Goal: Task Accomplishment & Management: Manage account settings

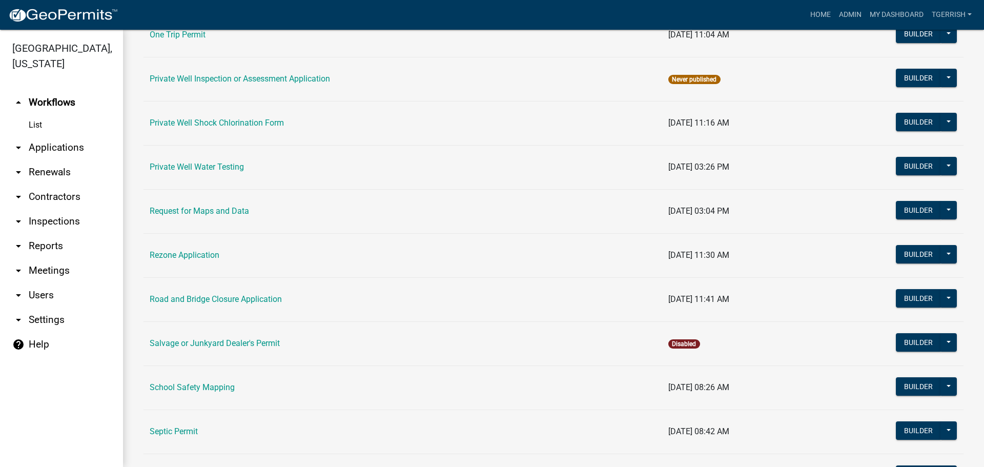
scroll to position [922, 0]
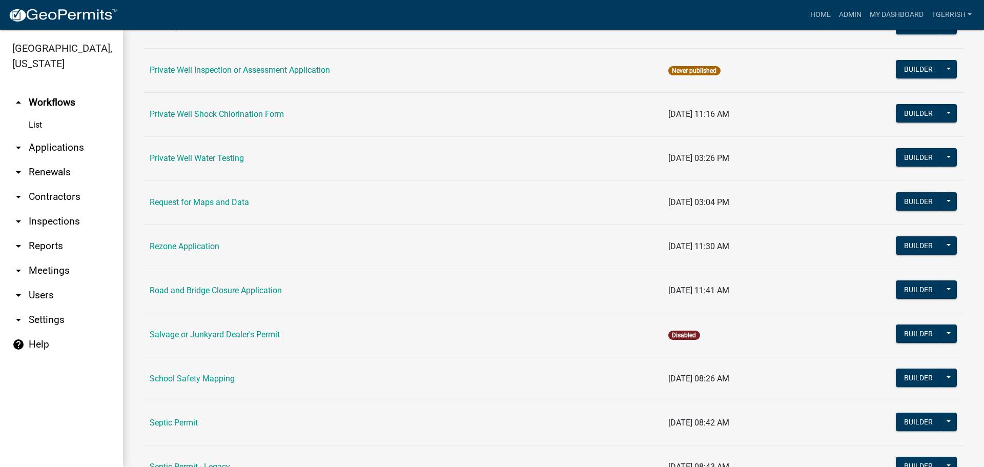
click at [186, 193] on td "Request for Maps and Data" at bounding box center [402, 202] width 519 height 44
click at [186, 201] on link "Request for Maps and Data" at bounding box center [199, 202] width 99 height 10
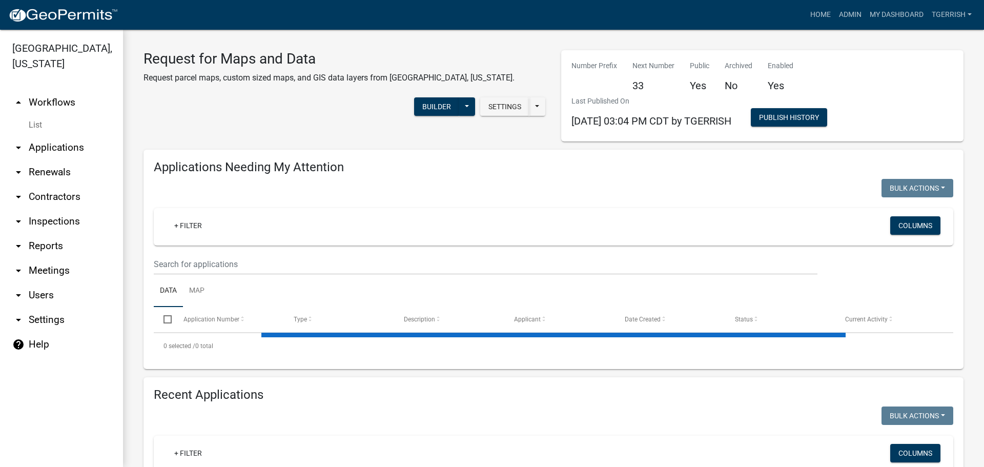
select select "3: 100"
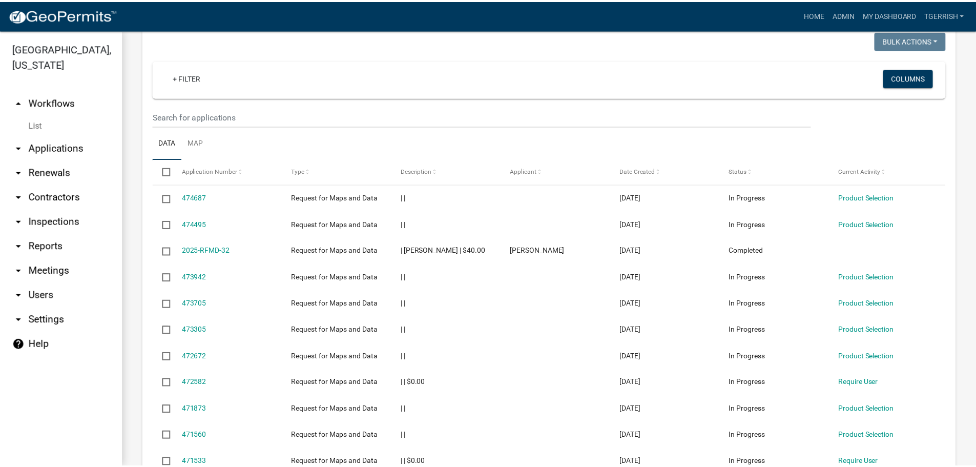
scroll to position [410, 0]
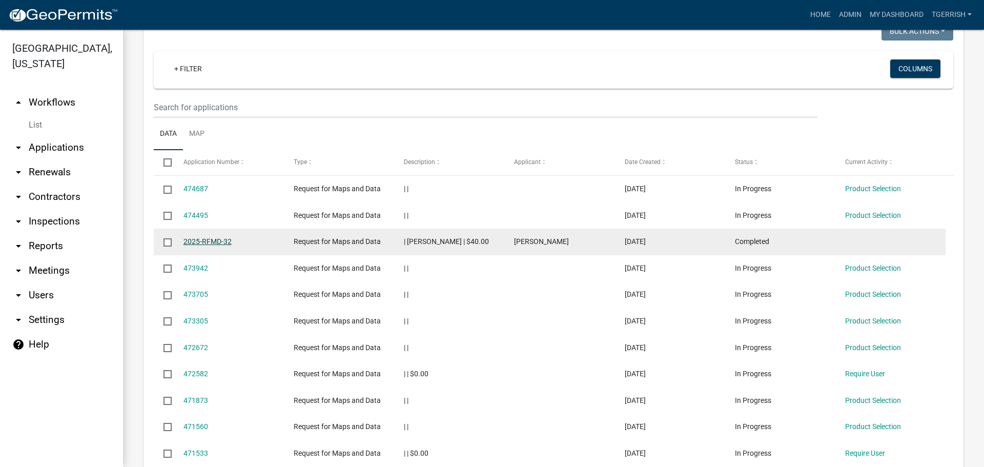
click at [212, 241] on link "2025-RFMD-32" at bounding box center [207, 241] width 48 height 8
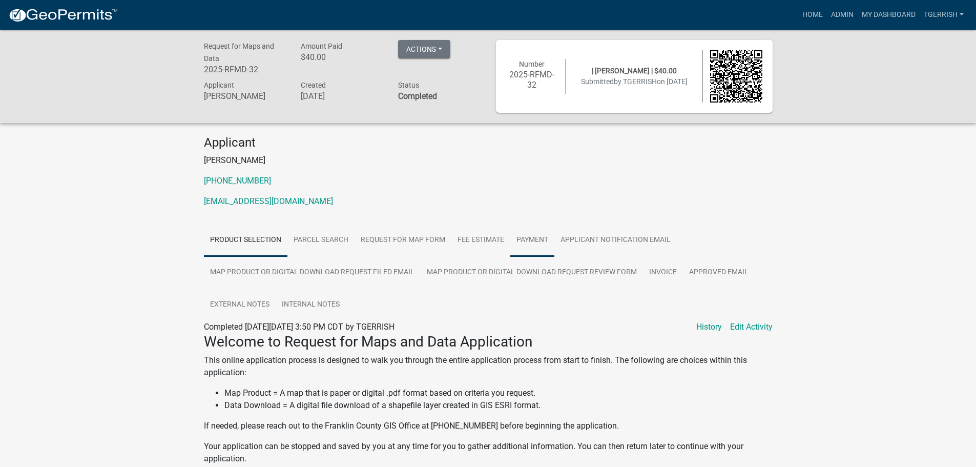
click at [536, 241] on link "Payment" at bounding box center [532, 240] width 44 height 33
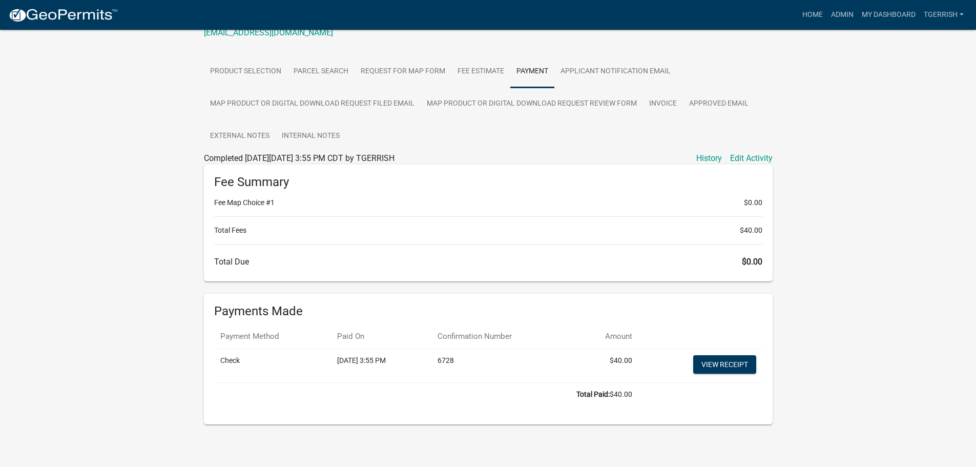
scroll to position [169, 0]
click at [709, 362] on link "View receipt" at bounding box center [724, 364] width 63 height 18
click at [807, 14] on link "Home" at bounding box center [812, 14] width 29 height 19
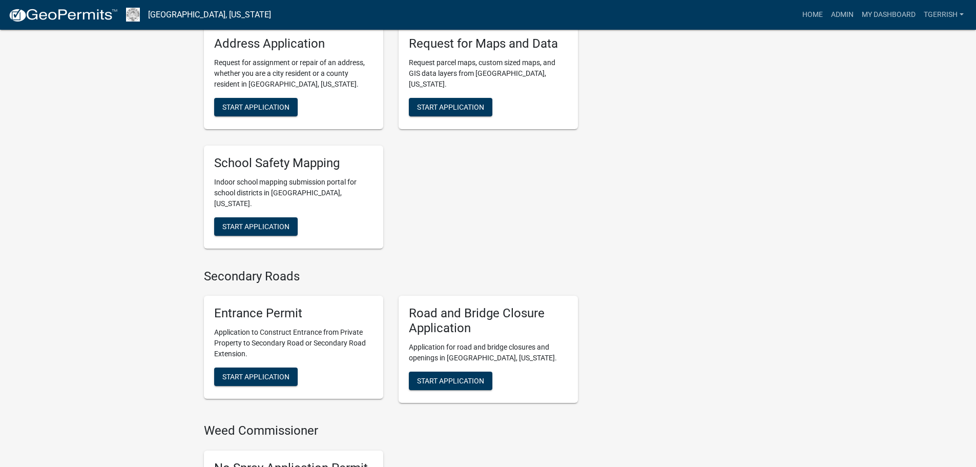
scroll to position [2355, 0]
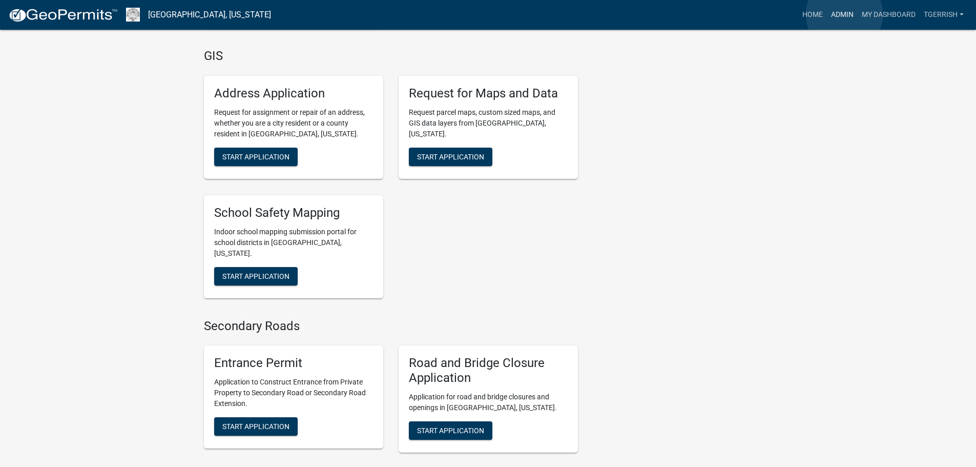
click at [844, 14] on link "Admin" at bounding box center [842, 14] width 31 height 19
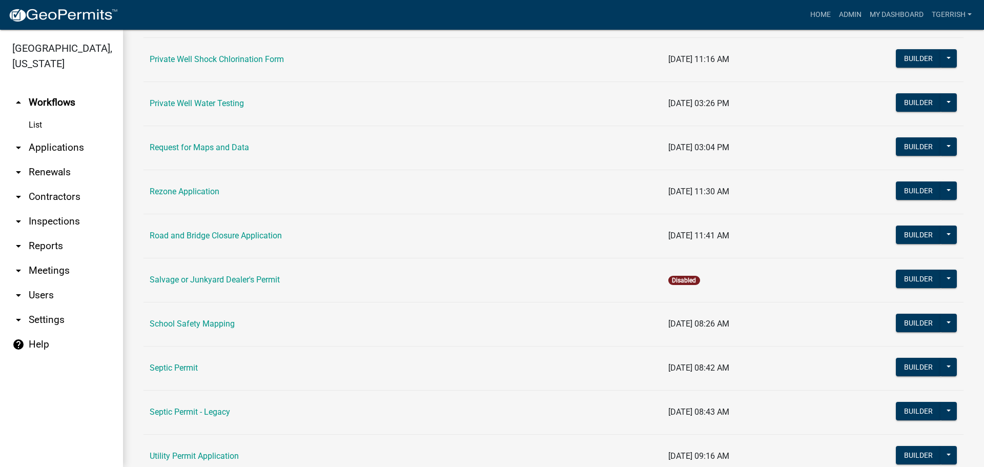
scroll to position [1025, 0]
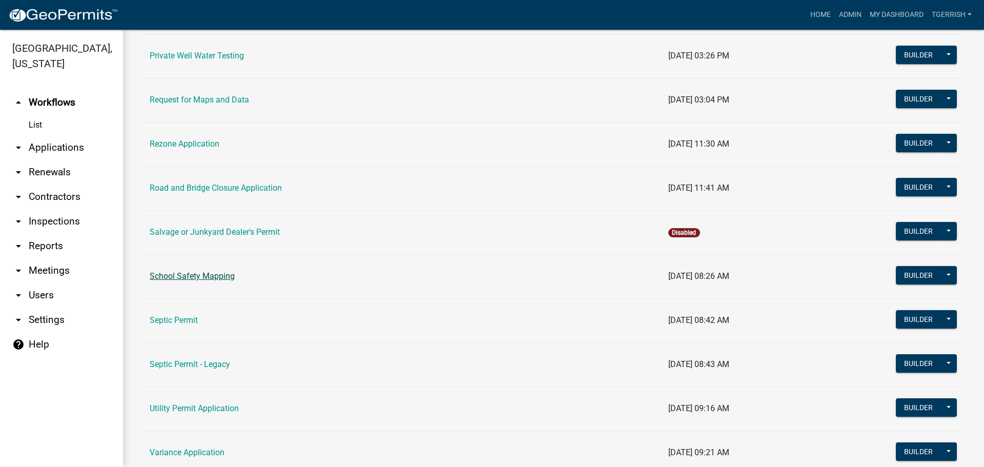
click at [177, 272] on link "School Safety Mapping" at bounding box center [192, 276] width 85 height 10
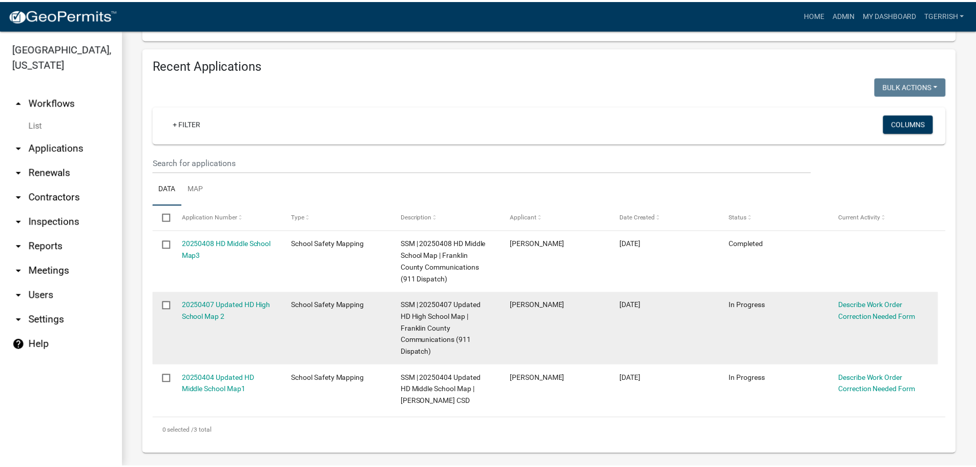
scroll to position [363, 0]
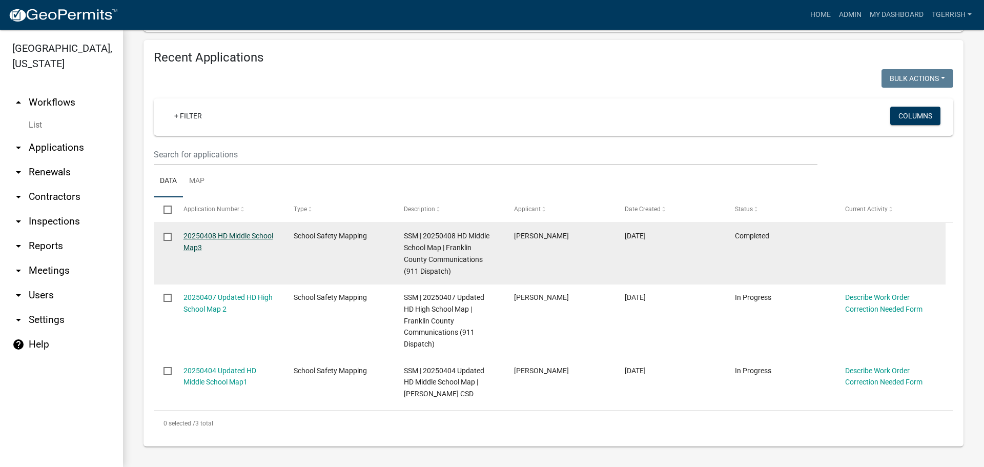
click at [210, 237] on link "20250408 HD Middle School Map3" at bounding box center [228, 242] width 90 height 20
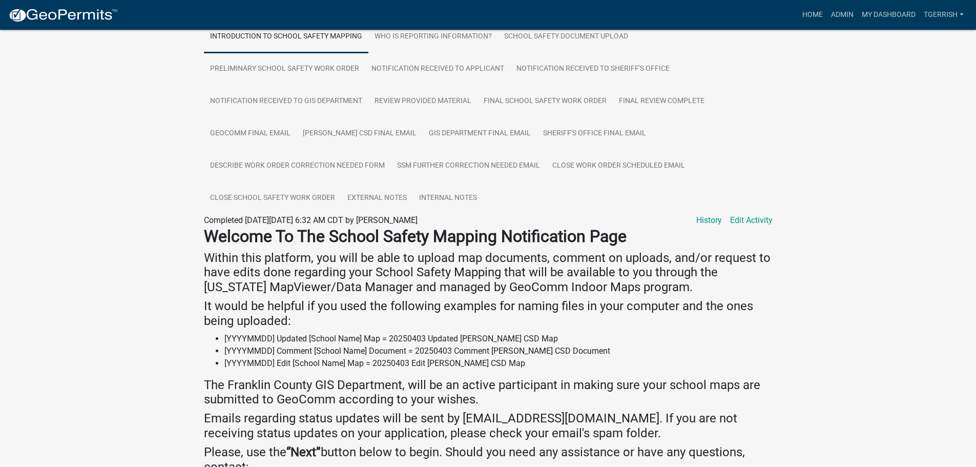
scroll to position [102, 0]
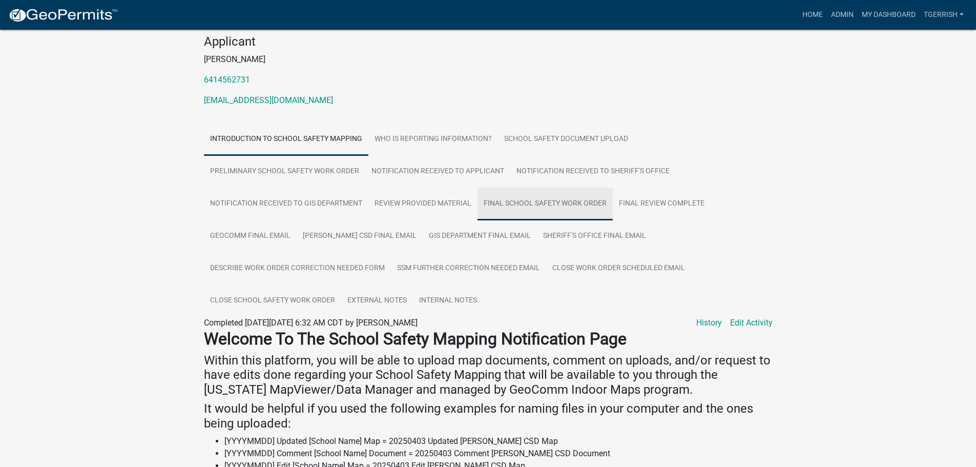
click at [506, 200] on link "Final School Safety Work Order" at bounding box center [545, 204] width 135 height 33
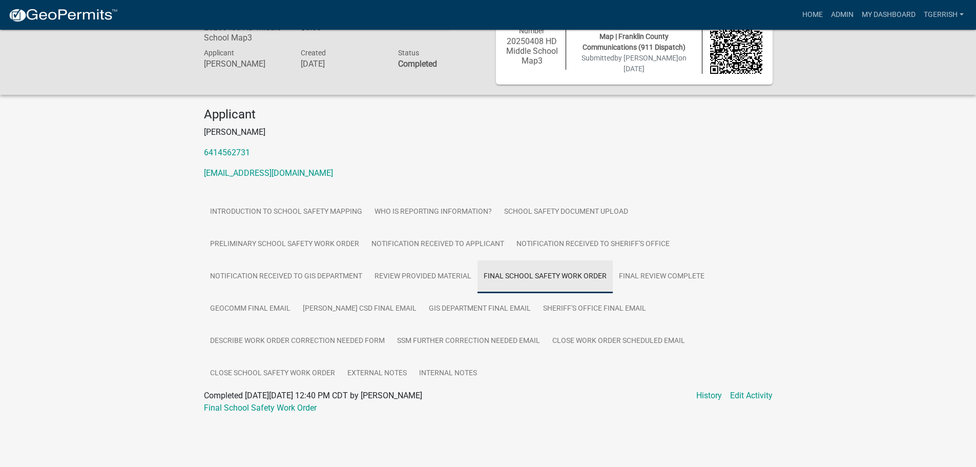
scroll to position [30, 0]
click at [286, 405] on link "Final School Safety Work Order" at bounding box center [260, 408] width 113 height 10
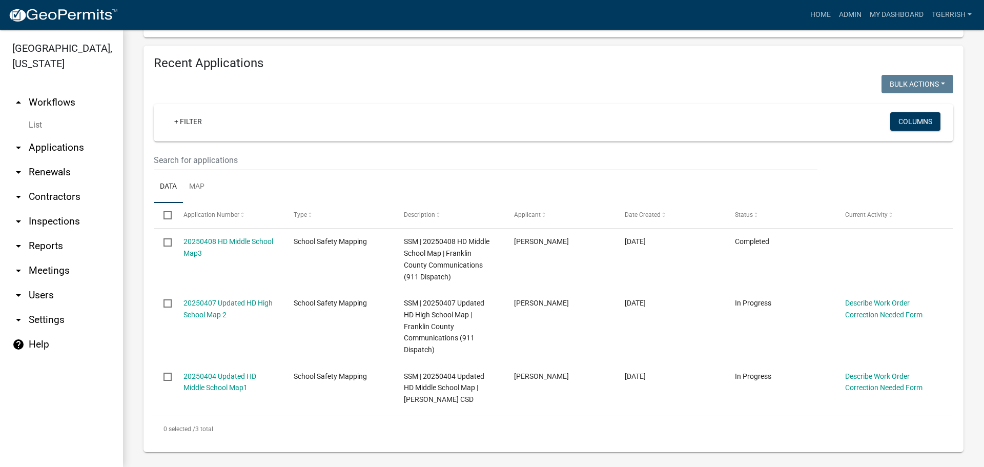
scroll to position [363, 0]
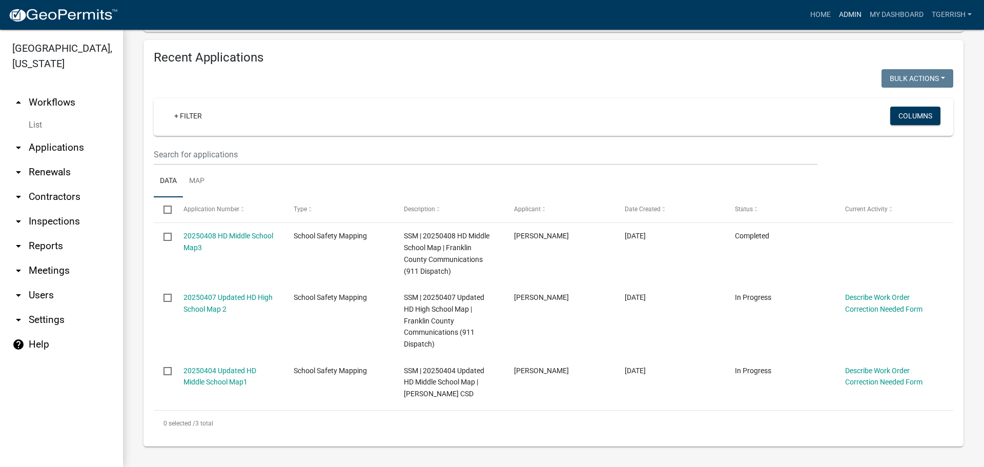
click at [852, 12] on link "Admin" at bounding box center [850, 14] width 31 height 19
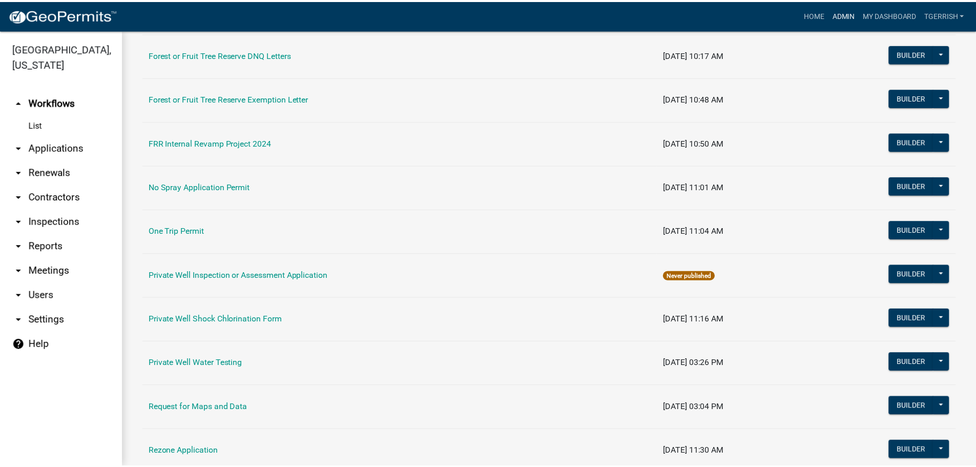
scroll to position [973, 0]
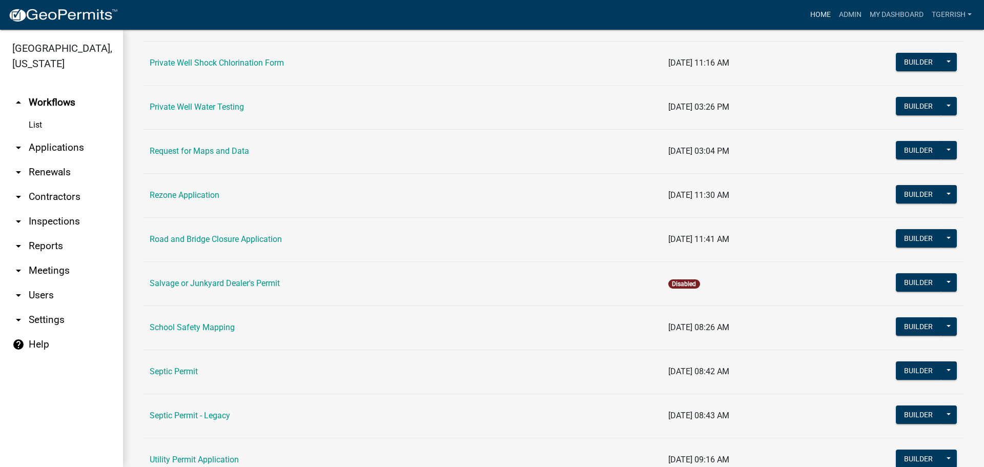
click at [820, 12] on link "Home" at bounding box center [820, 14] width 29 height 19
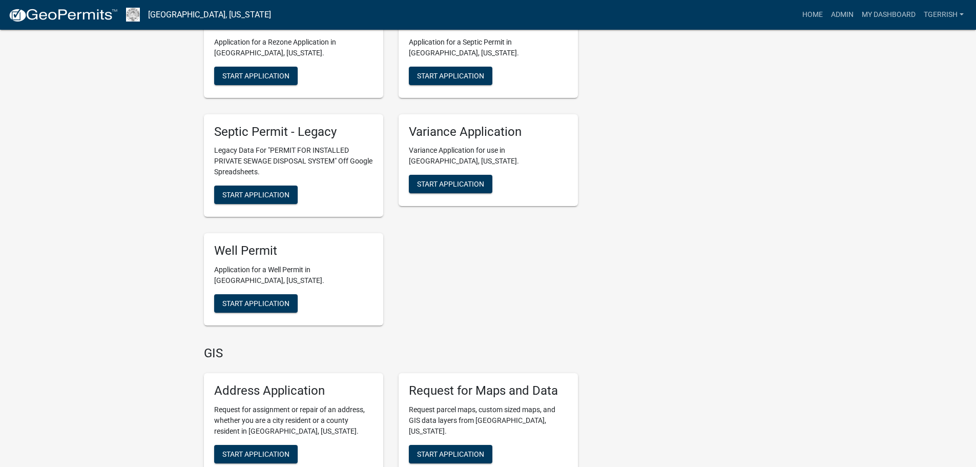
scroll to position [2159, 0]
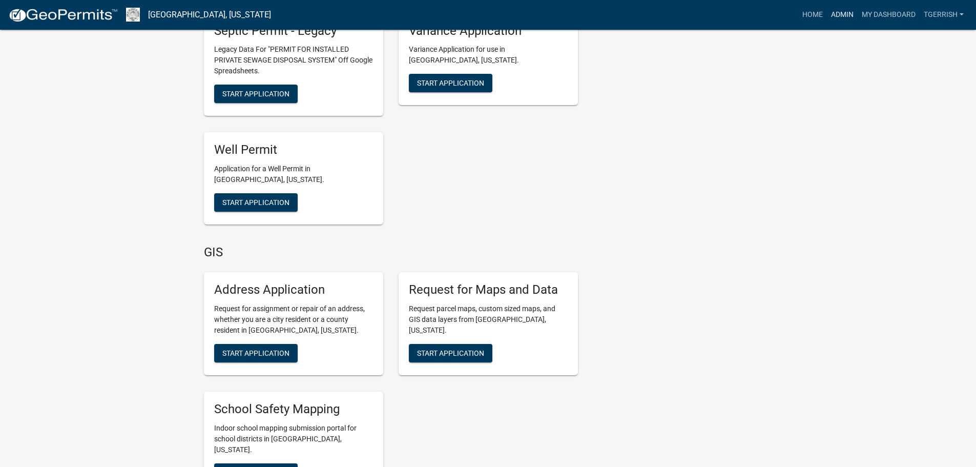
click at [833, 13] on link "Admin" at bounding box center [842, 14] width 31 height 19
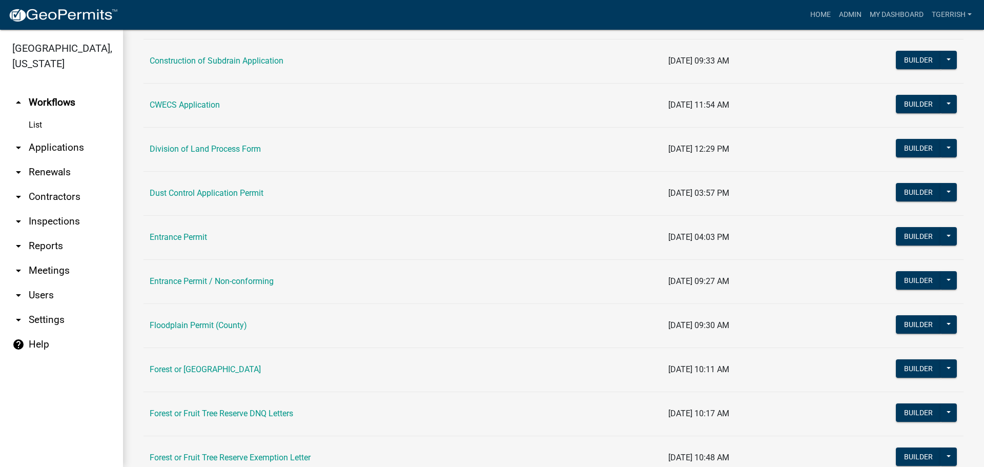
drag, startPoint x: 461, startPoint y: 237, endPoint x: 474, endPoint y: 237, distance: 13.8
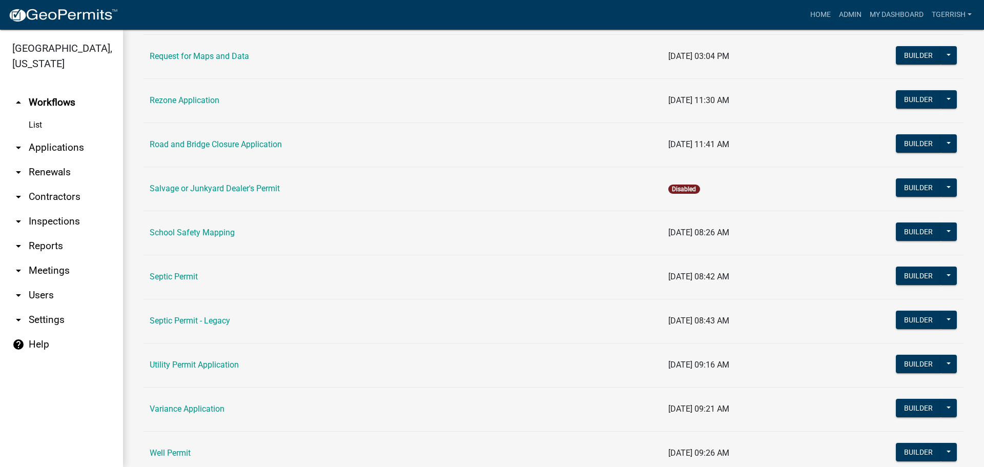
scroll to position [1148, 0]
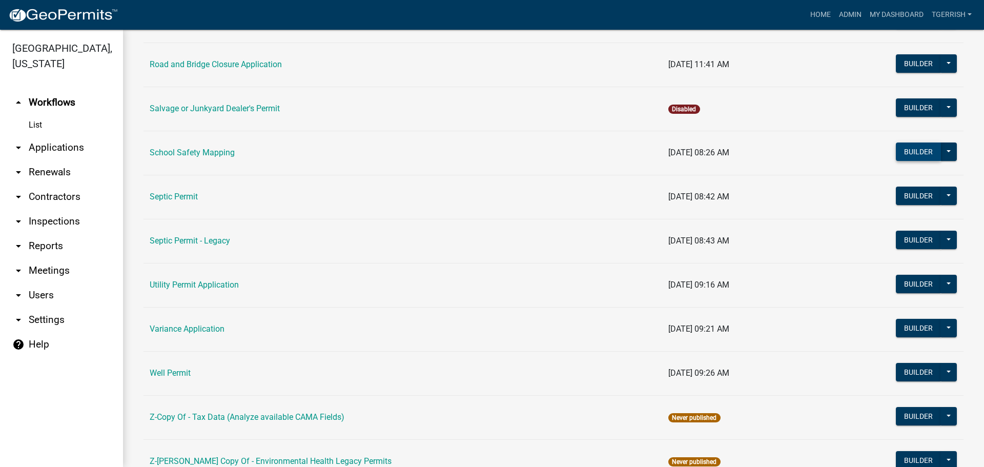
click at [898, 154] on button "Builder" at bounding box center [918, 151] width 45 height 18
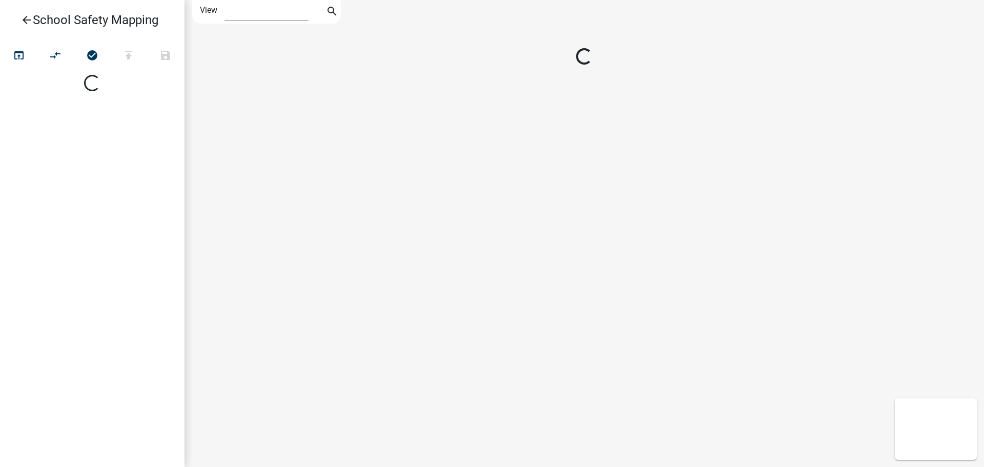
select select "1"
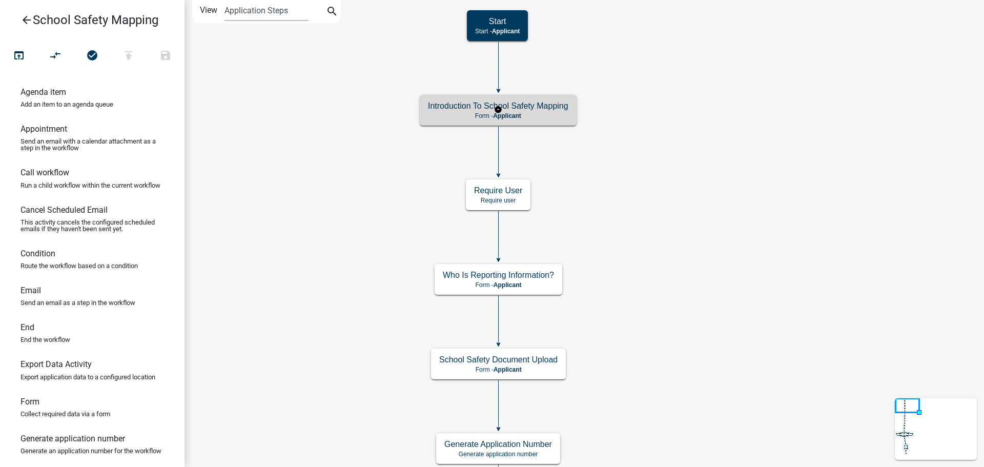
click at [541, 111] on h5 "Introduction To School Safety Mapping" at bounding box center [498, 106] width 140 height 10
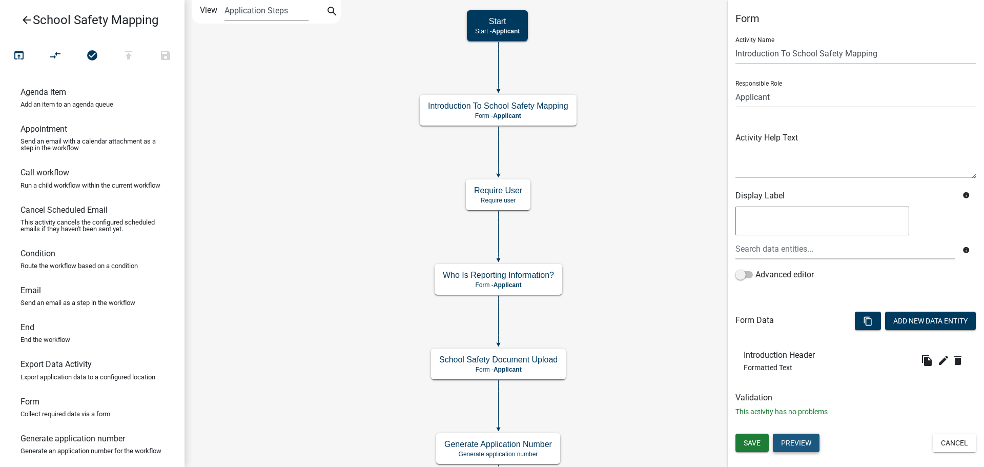
click at [784, 440] on button "Preview" at bounding box center [796, 442] width 47 height 18
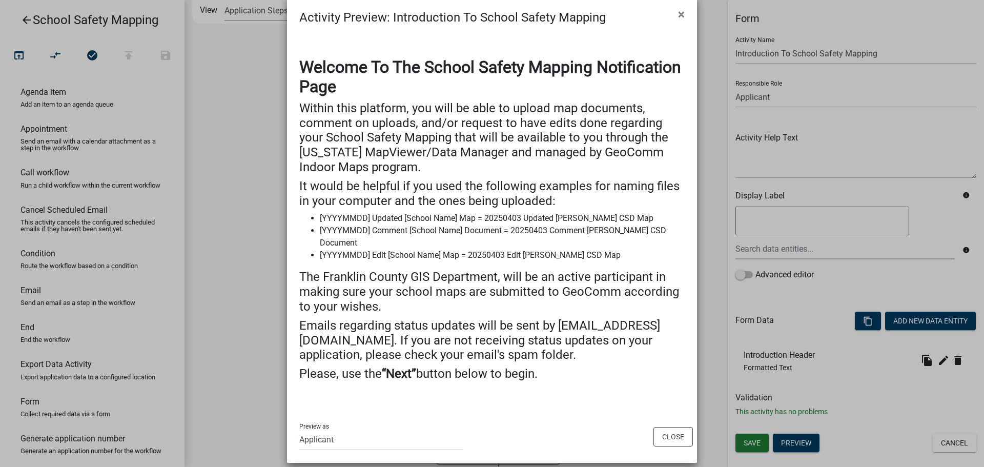
scroll to position [29, 0]
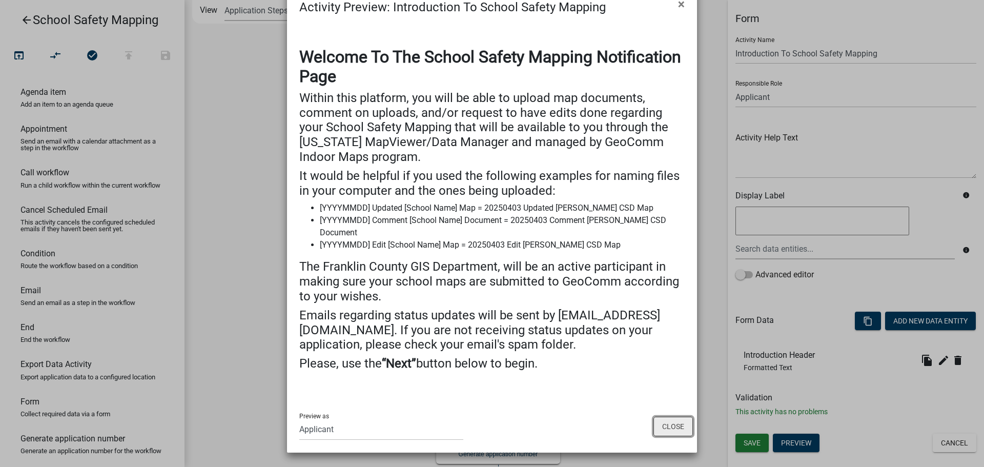
click at [668, 425] on button "Close" at bounding box center [672, 426] width 39 height 19
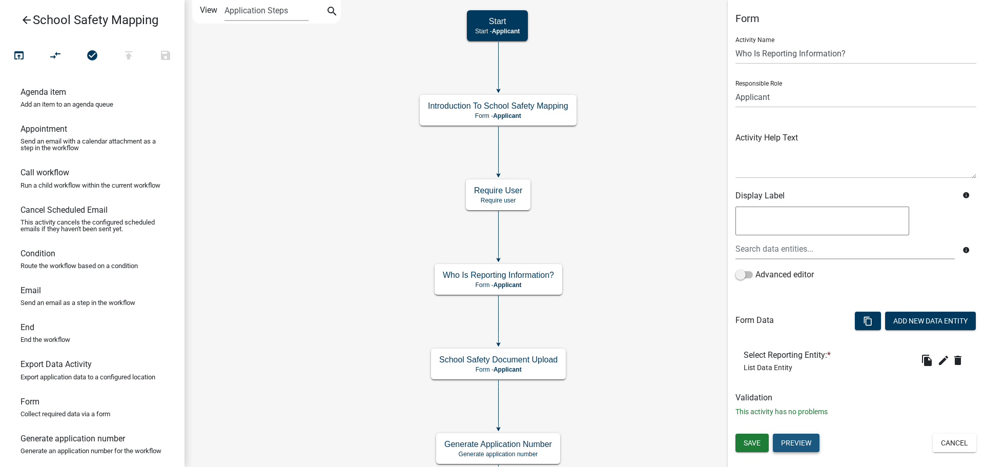
click at [805, 440] on button "Preview" at bounding box center [796, 442] width 47 height 18
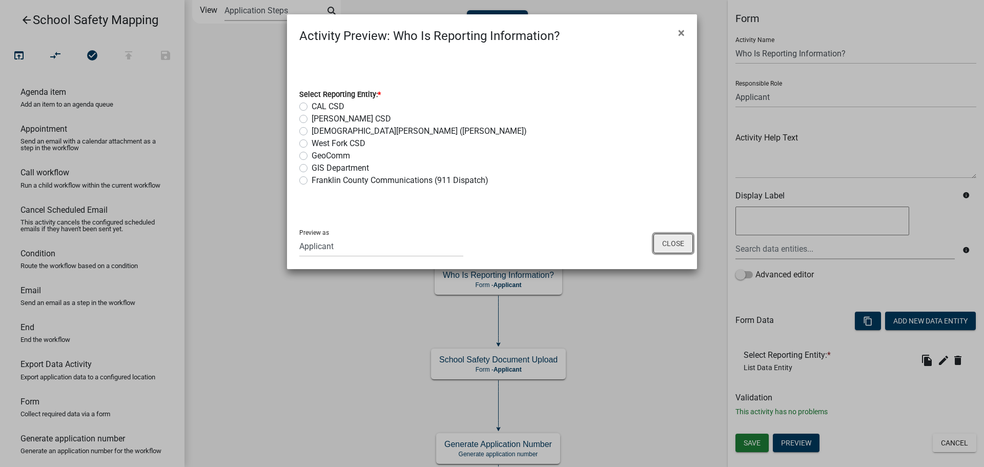
click at [674, 243] on button "Close" at bounding box center [672, 243] width 39 height 19
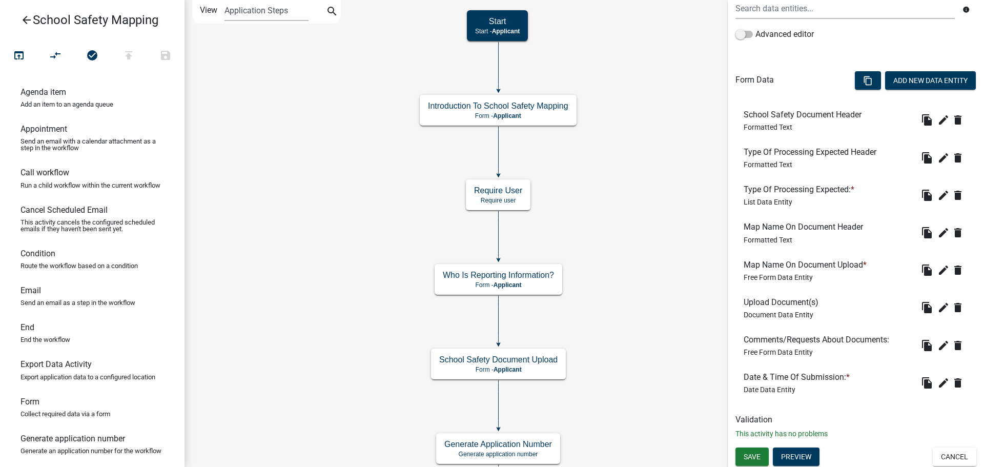
scroll to position [242, 0]
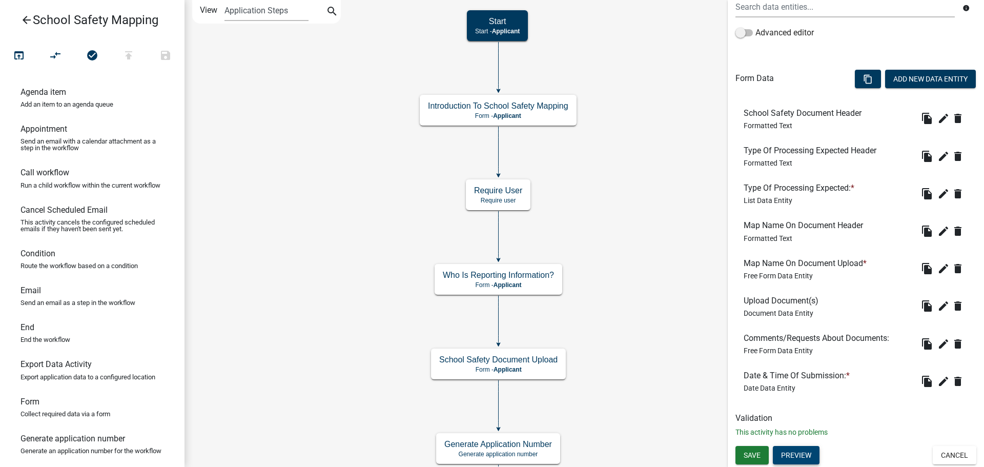
click at [795, 458] on button "Preview" at bounding box center [796, 455] width 47 height 18
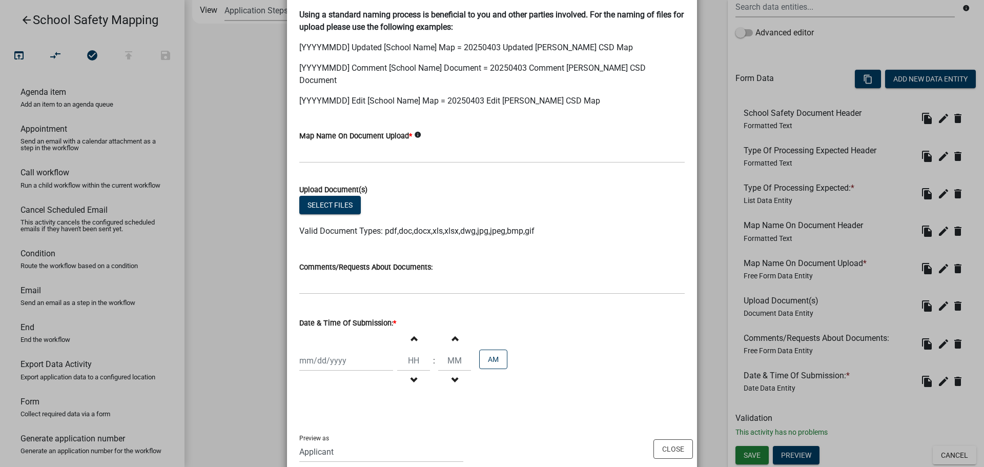
scroll to position [377, 0]
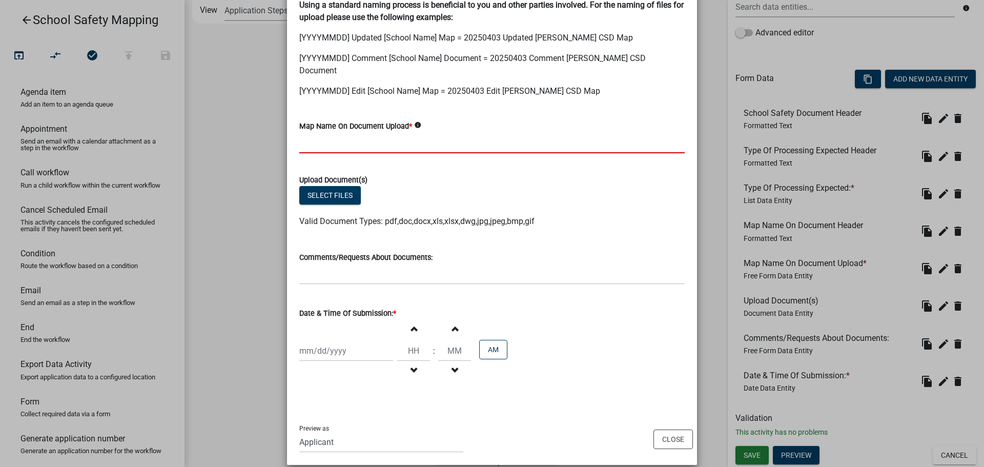
click at [377, 133] on input "Map Name On Document Upload *" at bounding box center [491, 142] width 385 height 21
click at [348, 184] on form "Upload Document(s) Select files Valid Document Types: pdf,doc,docx,xls,xlsx,dwg…" at bounding box center [491, 194] width 385 height 66
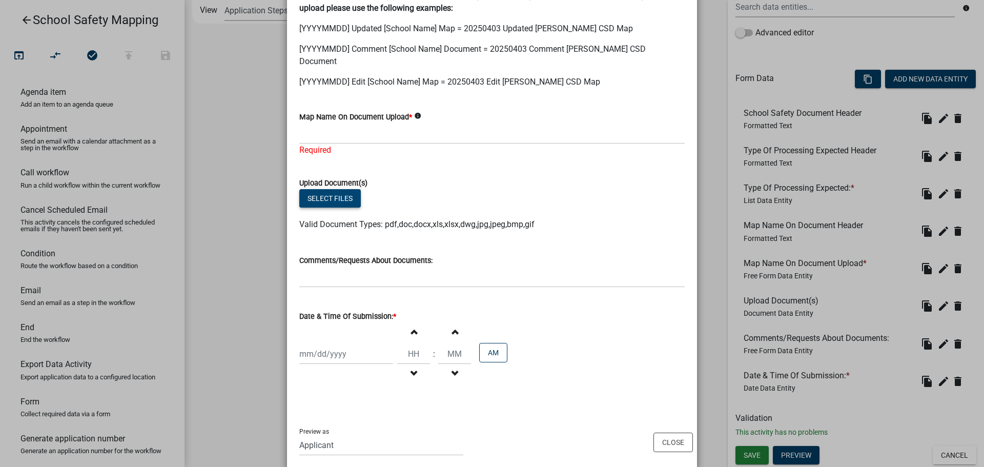
scroll to position [389, 0]
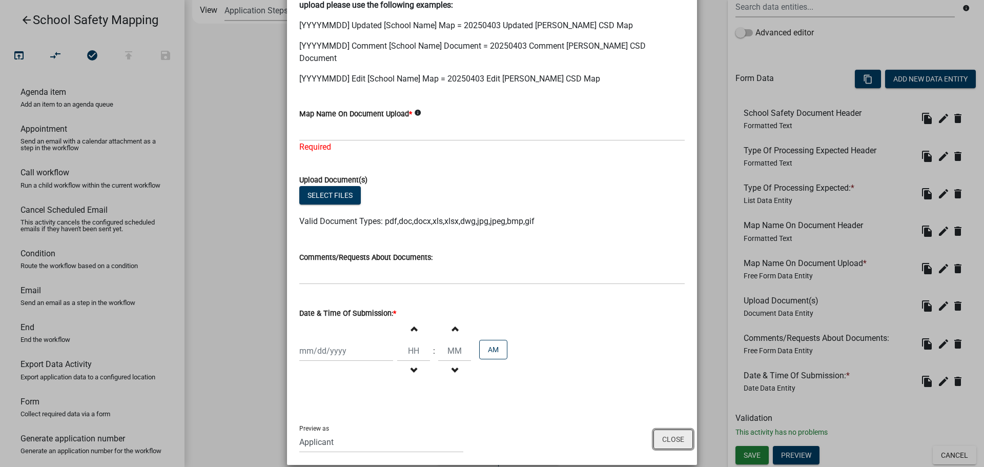
click at [664, 429] on button "Close" at bounding box center [672, 438] width 39 height 19
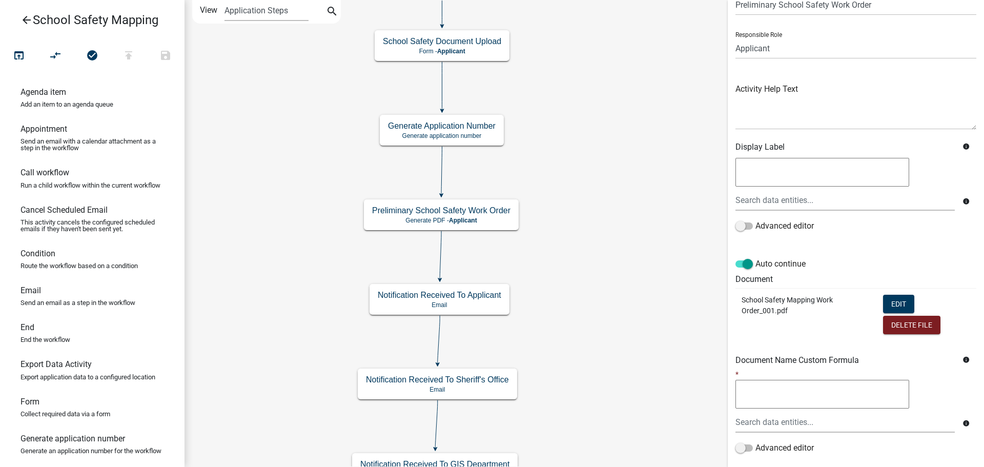
scroll to position [115, 0]
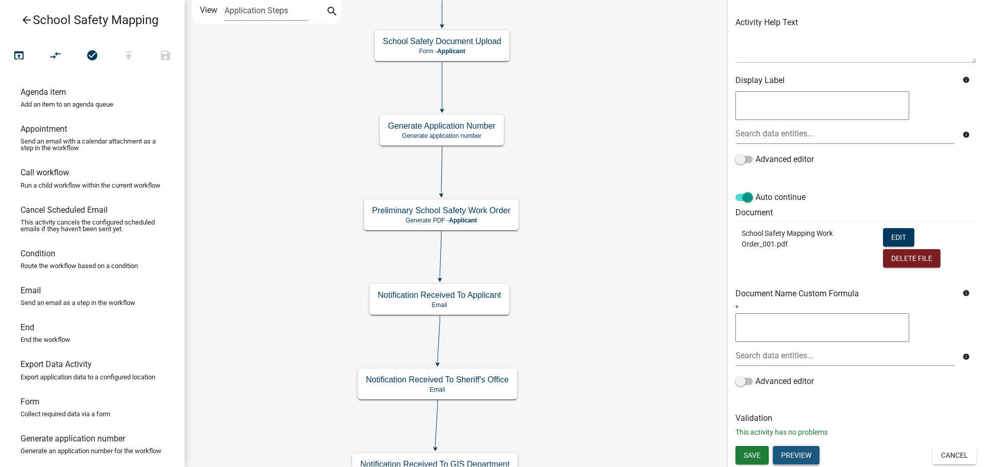
click at [796, 455] on button "Preview" at bounding box center [796, 455] width 47 height 18
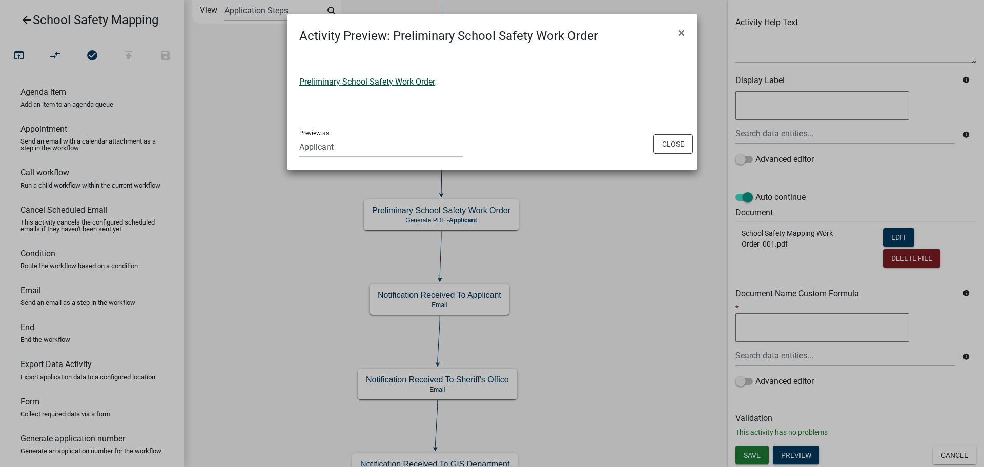
click at [391, 78] on link "Preliminary School Safety Work Order" at bounding box center [367, 82] width 136 height 10
click at [675, 142] on button "Close" at bounding box center [672, 143] width 39 height 19
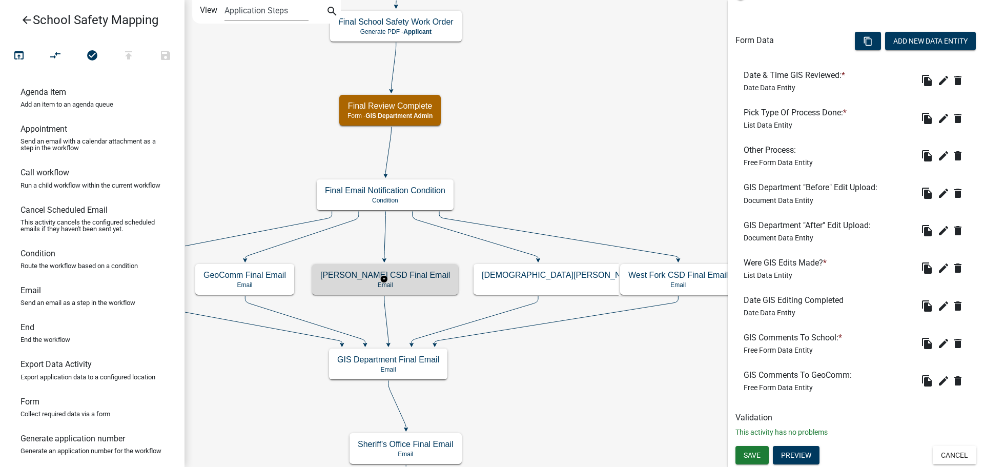
scroll to position [0, 0]
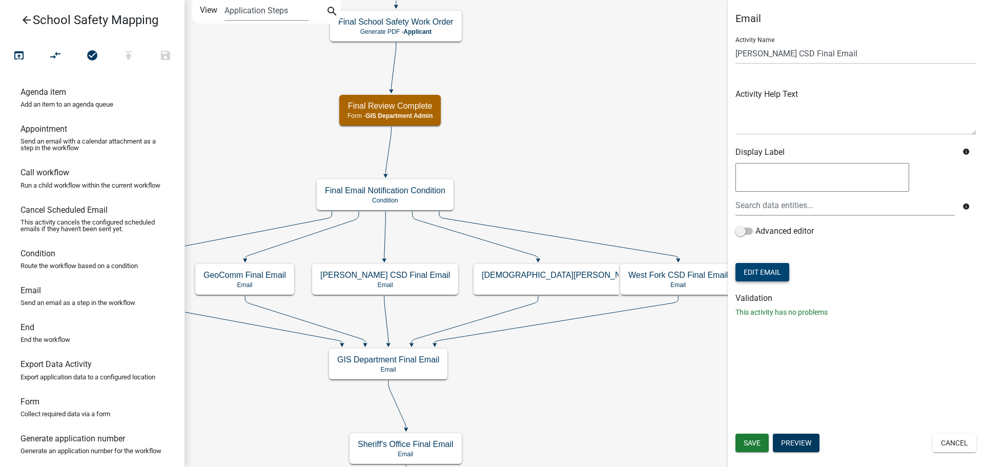
click at [769, 274] on button "Edit Email" at bounding box center [762, 272] width 54 height 18
select select "f64a11ff-f4e8-45c6-a611-0fbeb93ca62b"
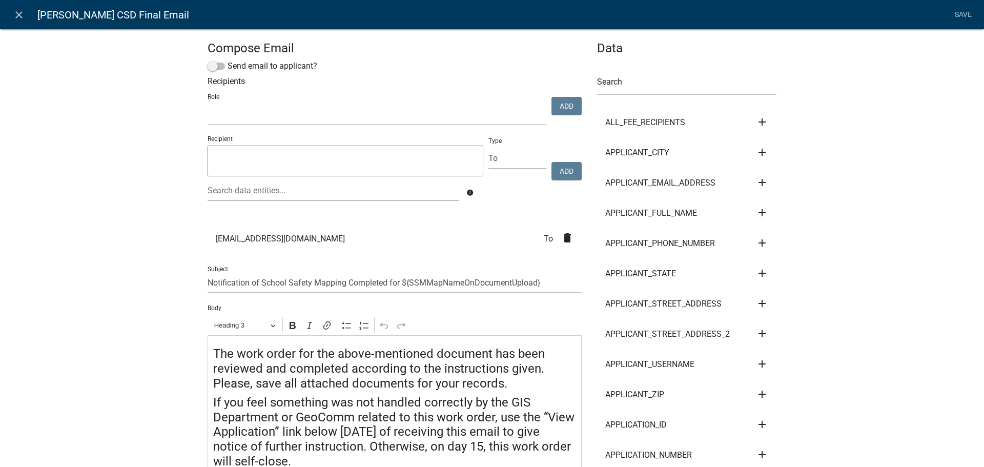
select select
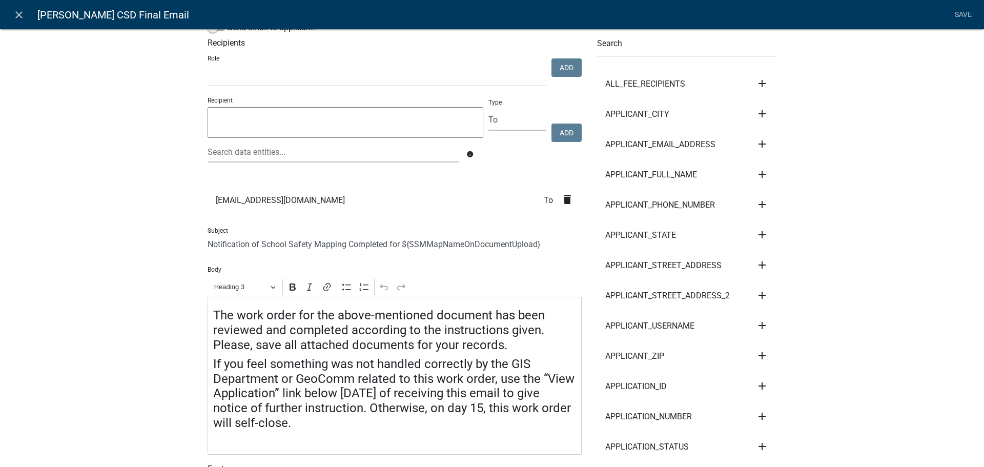
scroll to position [102, 0]
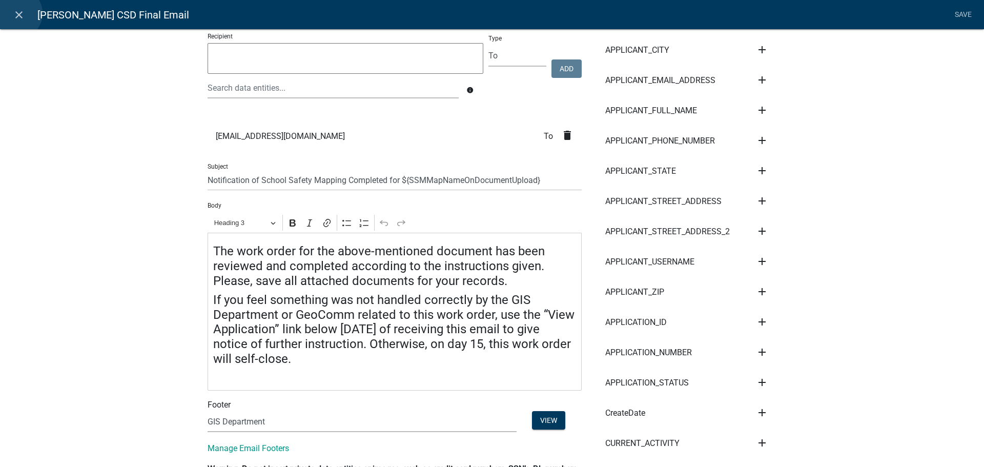
click at [16, 15] on icon "close" at bounding box center [19, 15] width 12 height 12
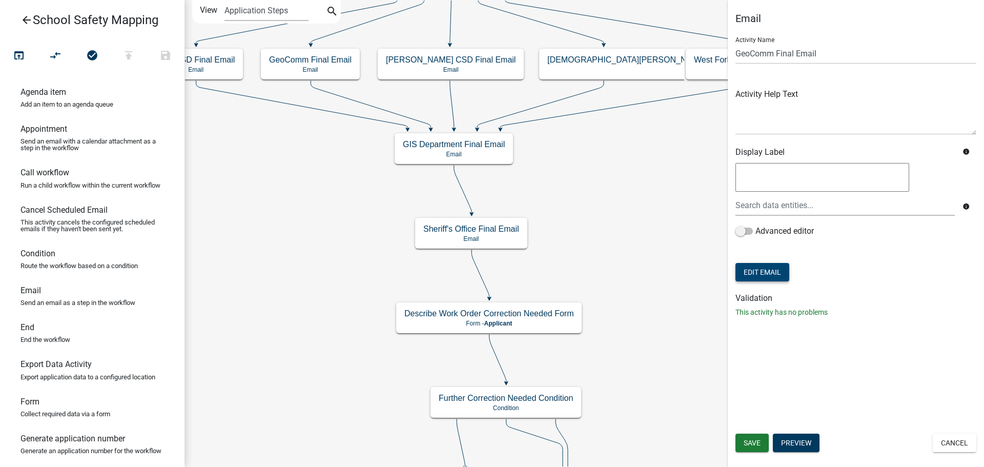
click at [756, 274] on button "Edit Email" at bounding box center [762, 272] width 54 height 18
select select "f64a11ff-f4e8-45c6-a611-0fbeb93ca62b"
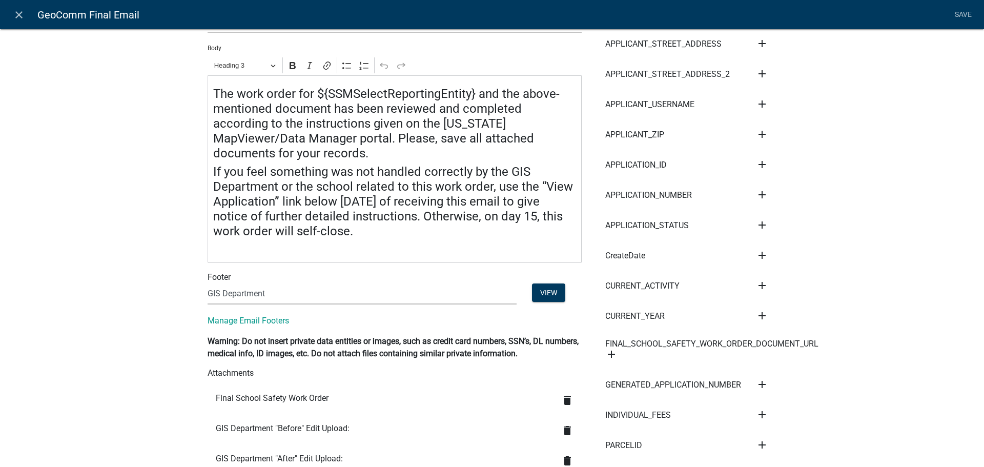
scroll to position [256, 0]
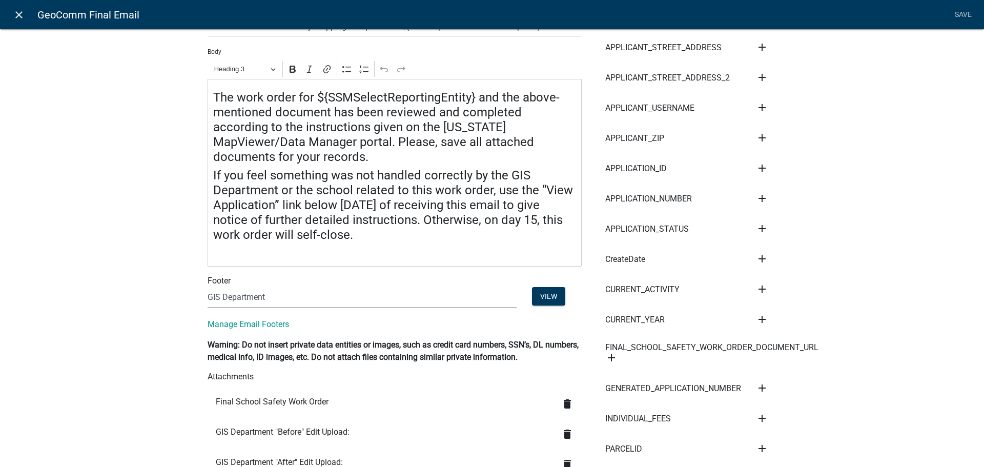
click at [19, 16] on icon "close" at bounding box center [19, 15] width 12 height 12
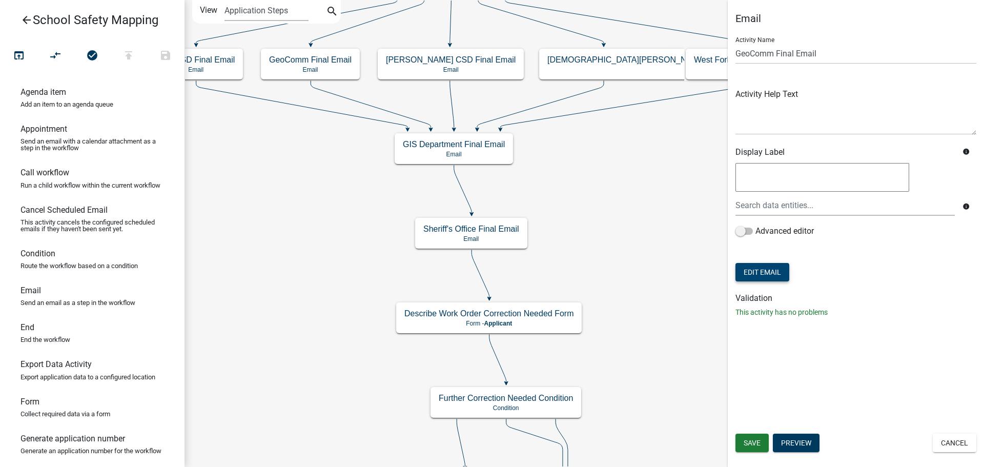
scroll to position [0, 0]
click at [745, 269] on button "Edit Email" at bounding box center [762, 272] width 54 height 18
select select "f64a11ff-f4e8-45c6-a611-0fbeb93ca62b"
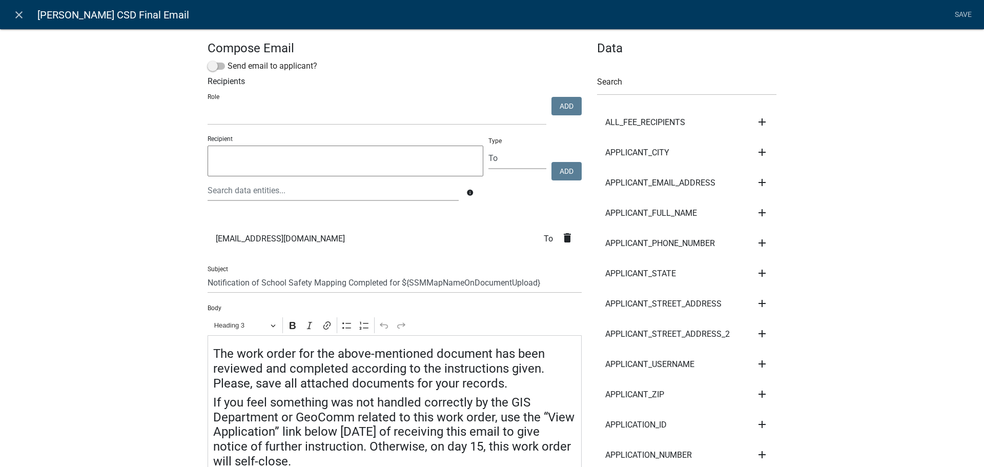
click at [562, 239] on icon "delete" at bounding box center [567, 238] width 12 height 12
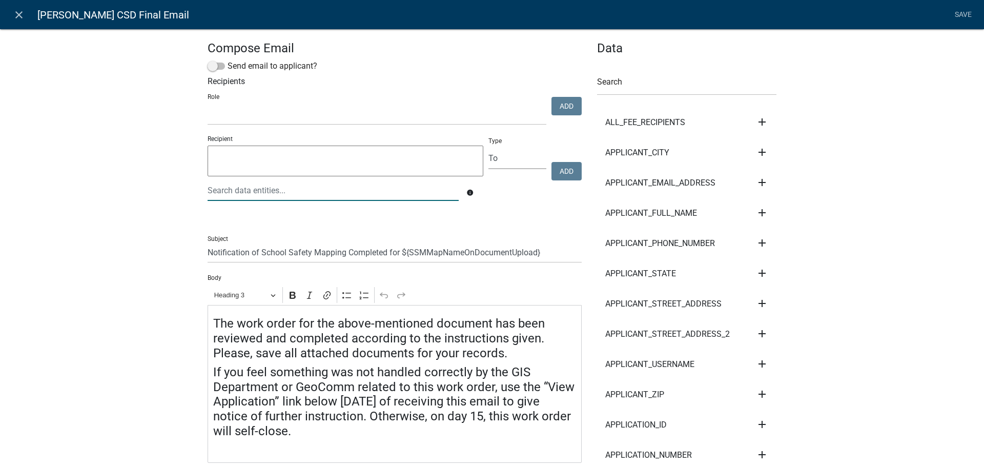
click at [236, 191] on div at bounding box center [333, 190] width 266 height 21
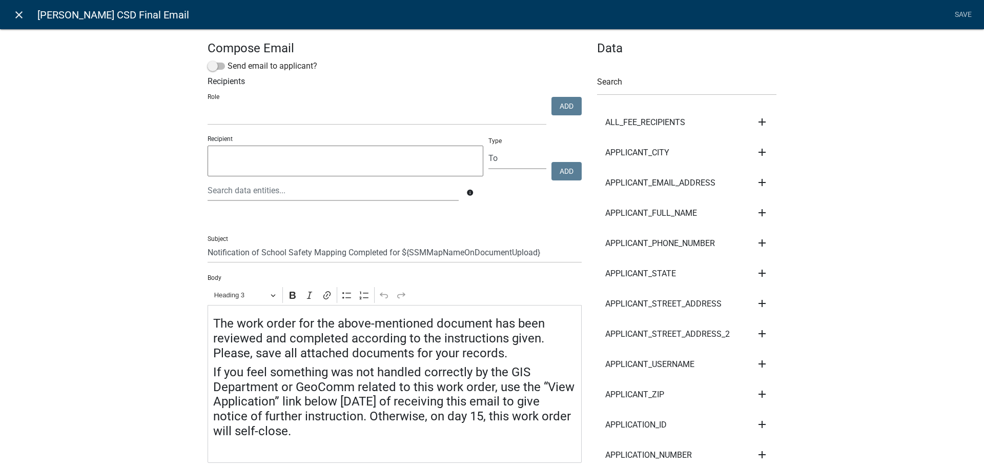
click at [17, 16] on icon "close" at bounding box center [19, 15] width 12 height 12
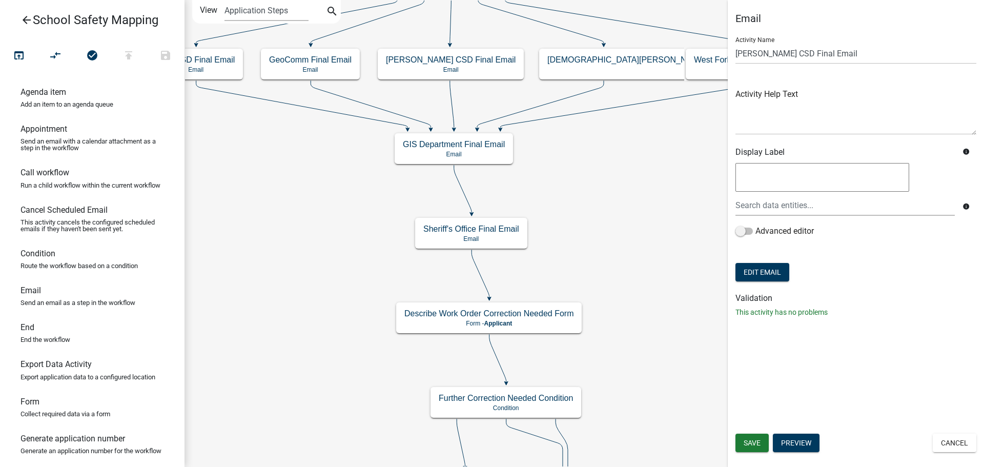
click at [24, 21] on icon "arrow_back" at bounding box center [26, 21] width 12 height 14
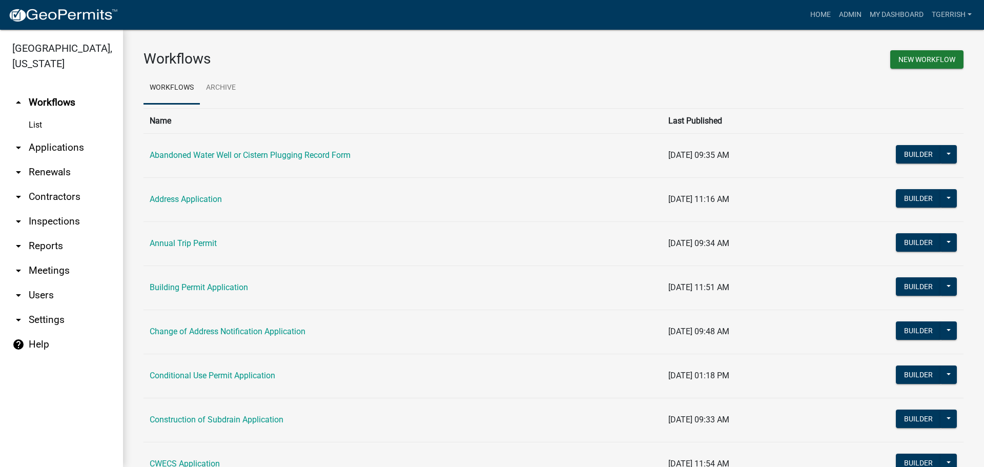
click at [20, 289] on icon "arrow_drop_down" at bounding box center [18, 295] width 12 height 12
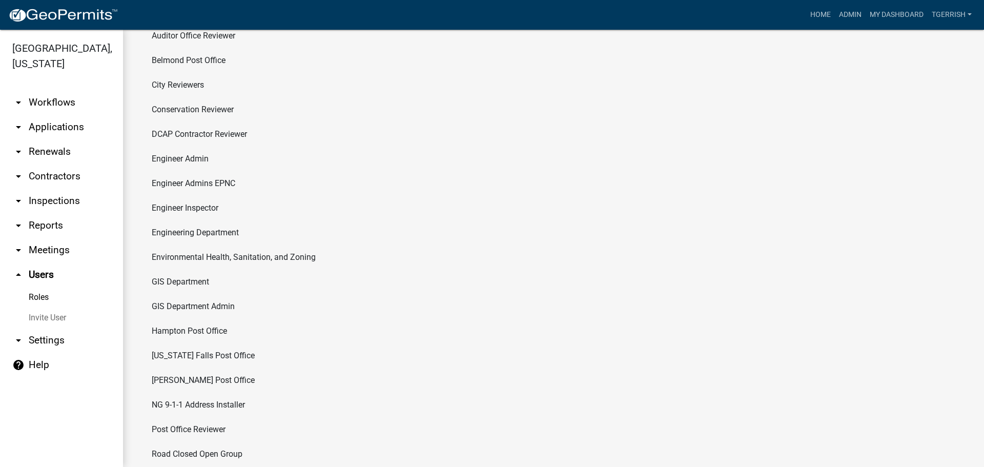
scroll to position [205, 0]
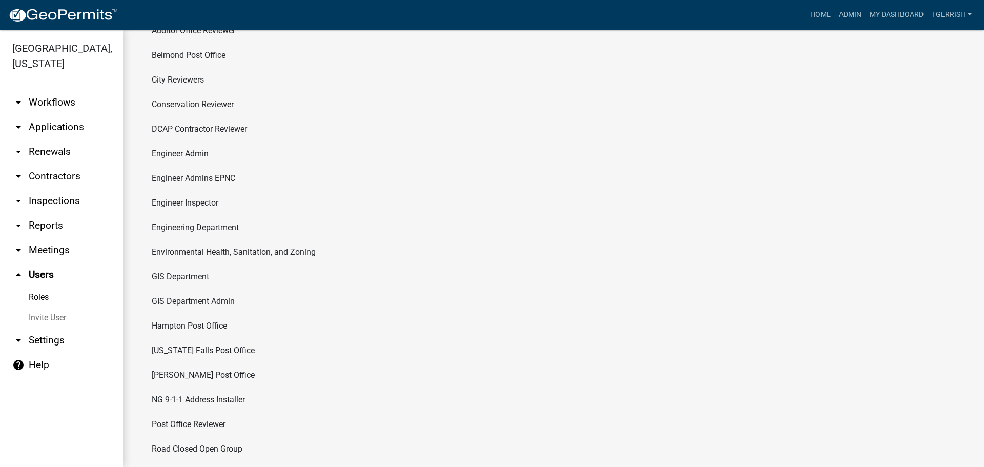
click at [48, 287] on link "Roles" at bounding box center [61, 297] width 123 height 20
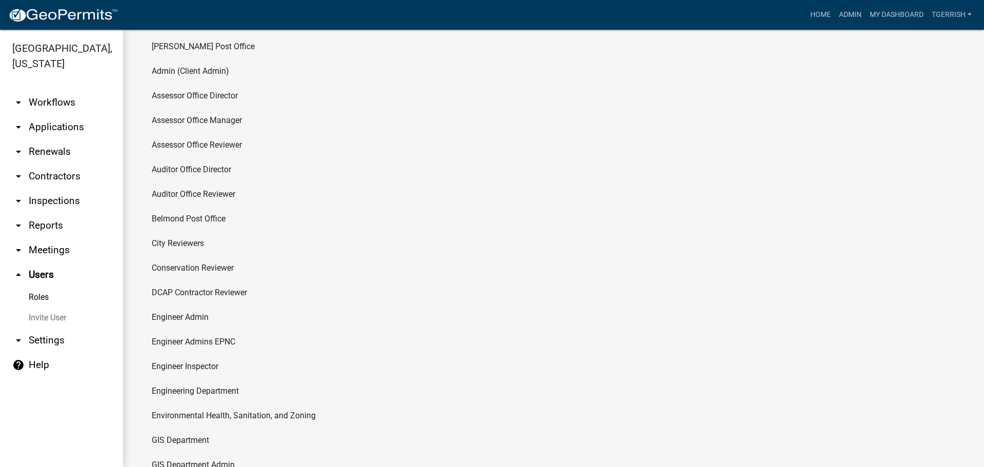
scroll to position [0, 0]
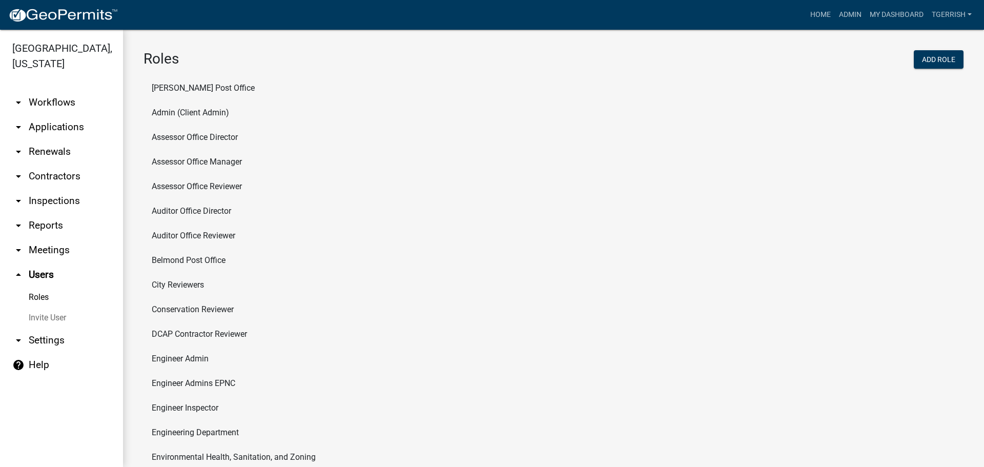
click at [35, 287] on link "Roles" at bounding box center [61, 297] width 123 height 20
click at [48, 262] on link "arrow_drop_up Users" at bounding box center [61, 274] width 123 height 25
click at [20, 334] on icon "arrow_drop_down" at bounding box center [18, 340] width 12 height 12
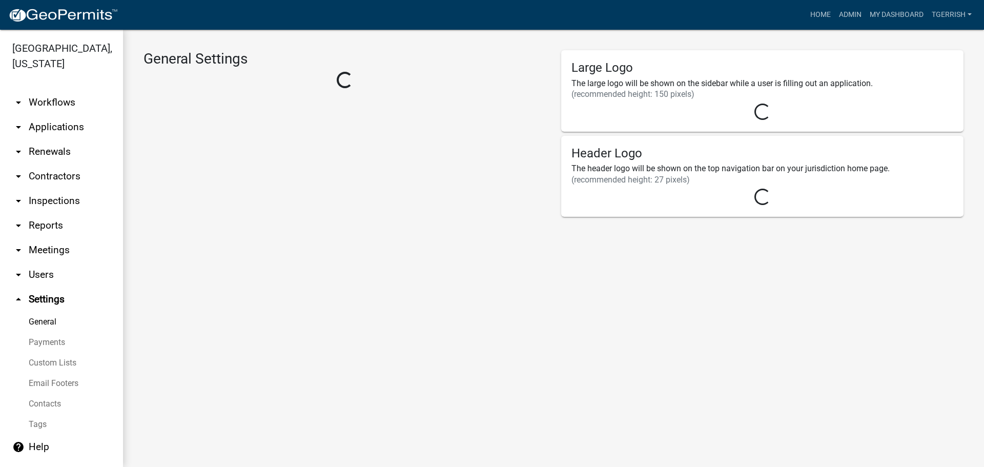
select select "9cfedb06-fa9e-4ae8-94fb-d87b1520aca3"
select select "IA"
select select "Central Standard Time"
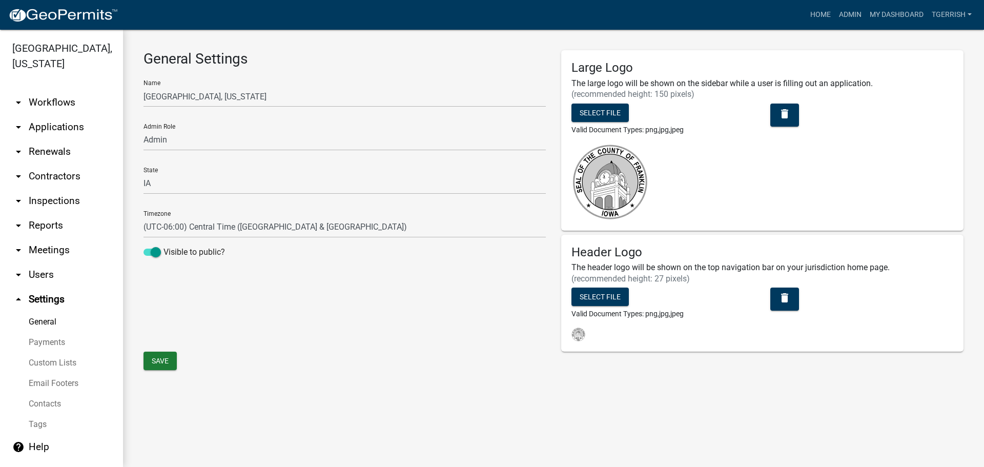
click at [58, 393] on link "Contacts" at bounding box center [61, 403] width 123 height 20
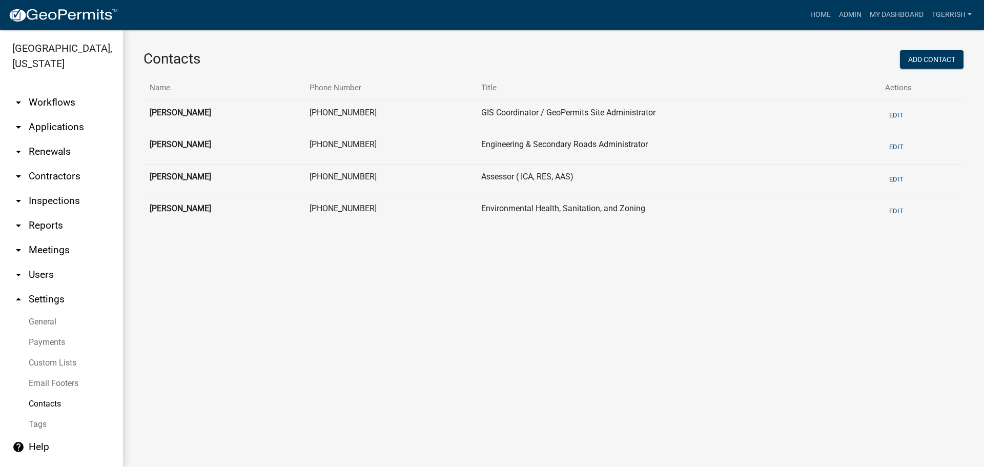
click at [49, 312] on link "General" at bounding box center [61, 322] width 123 height 20
select select "IA"
select select "Central Standard Time"
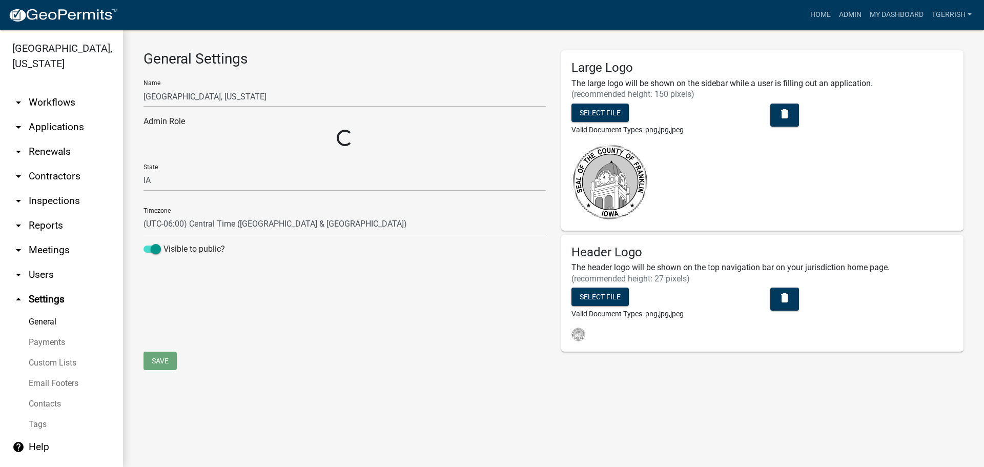
select select "9cfedb06-fa9e-4ae8-94fb-d87b1520aca3"
click at [42, 393] on link "Contacts" at bounding box center [61, 403] width 123 height 20
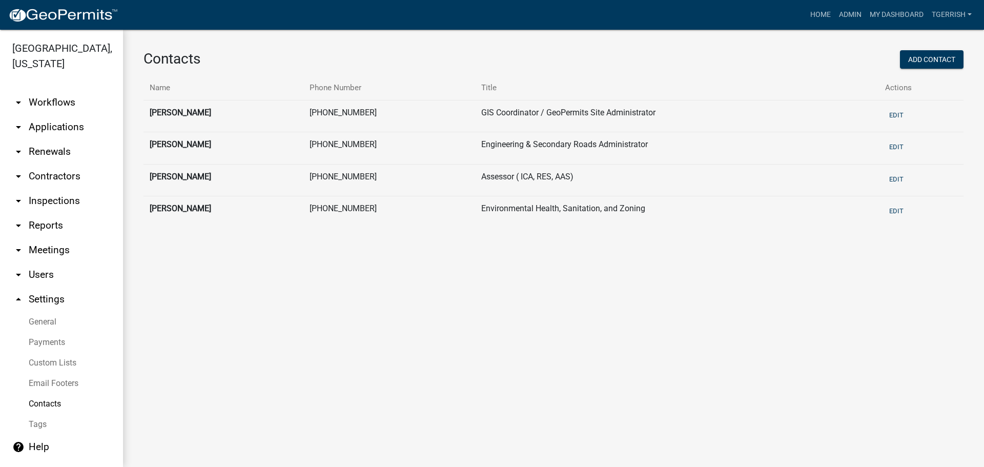
click at [41, 414] on link "Tags" at bounding box center [61, 424] width 123 height 20
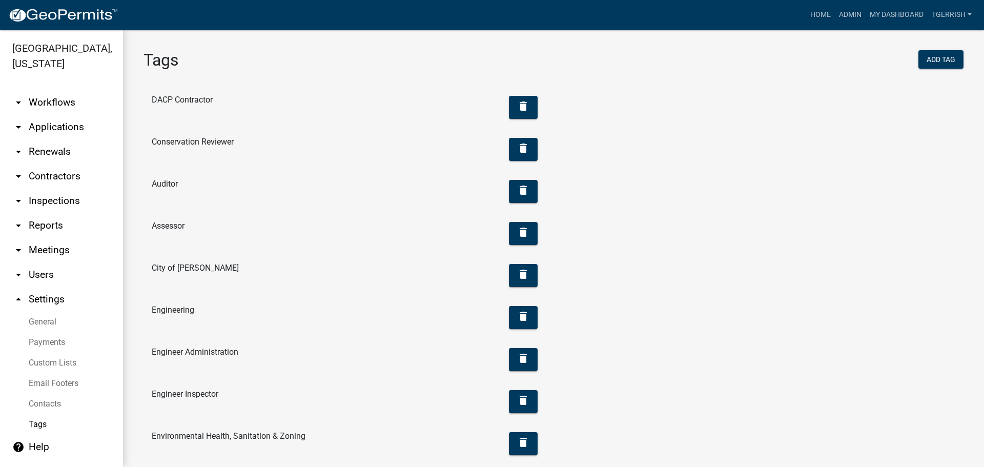
click at [17, 268] on icon "arrow_drop_down" at bounding box center [18, 274] width 12 height 12
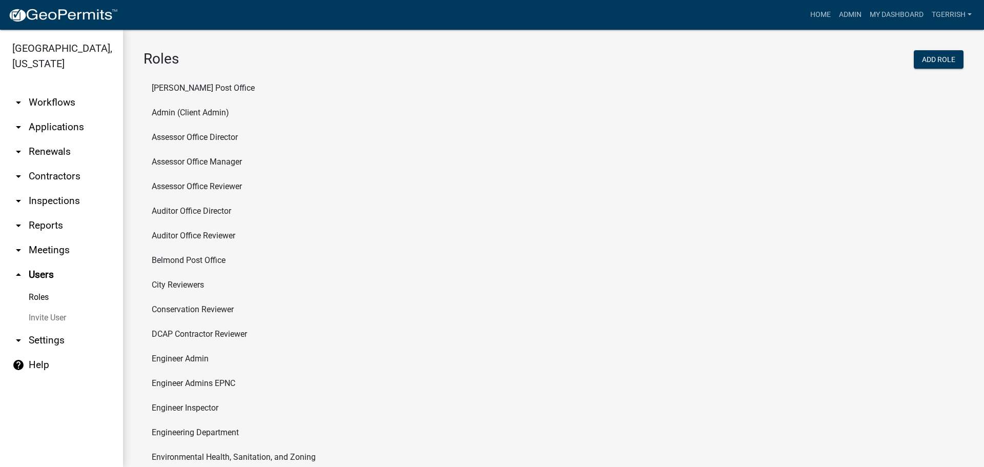
click at [36, 90] on link "arrow_drop_down Workflows" at bounding box center [61, 102] width 123 height 25
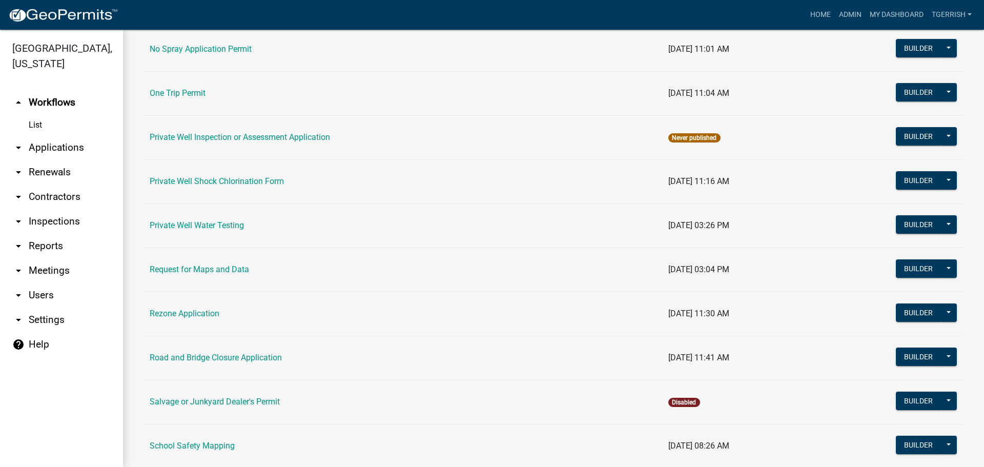
scroll to position [922, 0]
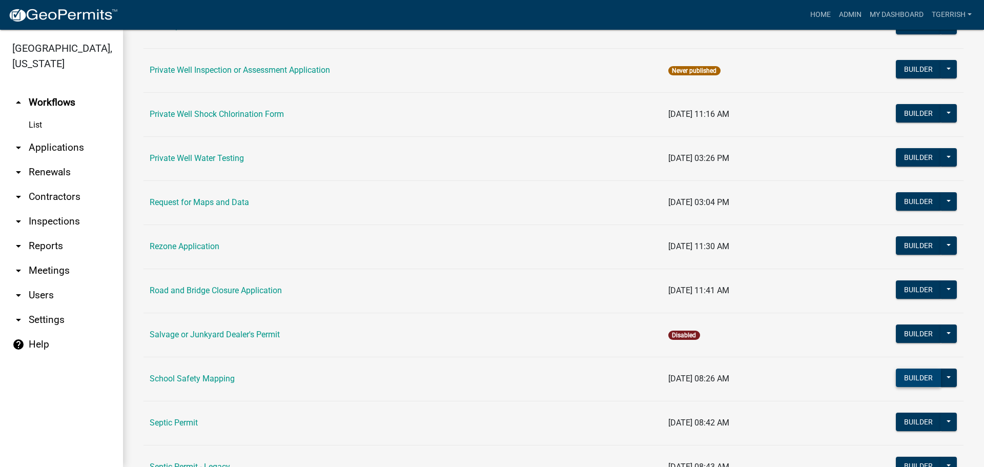
click at [913, 378] on button "Builder" at bounding box center [918, 377] width 45 height 18
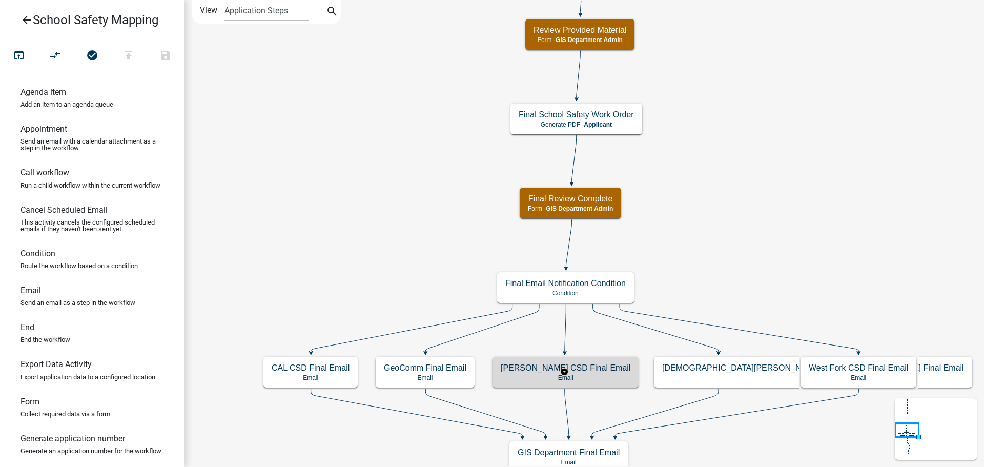
click at [621, 380] on p "Email" at bounding box center [566, 377] width 130 height 7
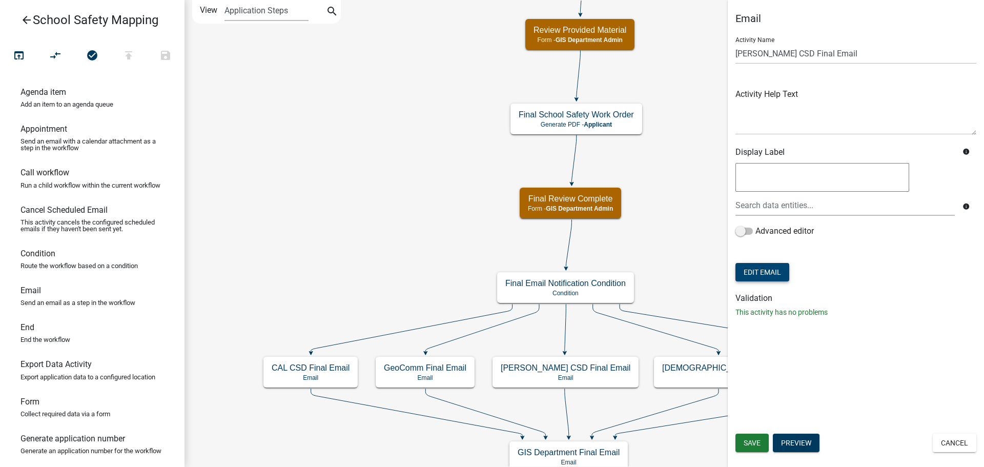
click at [774, 273] on button "Edit Email" at bounding box center [762, 272] width 54 height 18
select select "f64a11ff-f4e8-45c6-a611-0fbeb93ca62b"
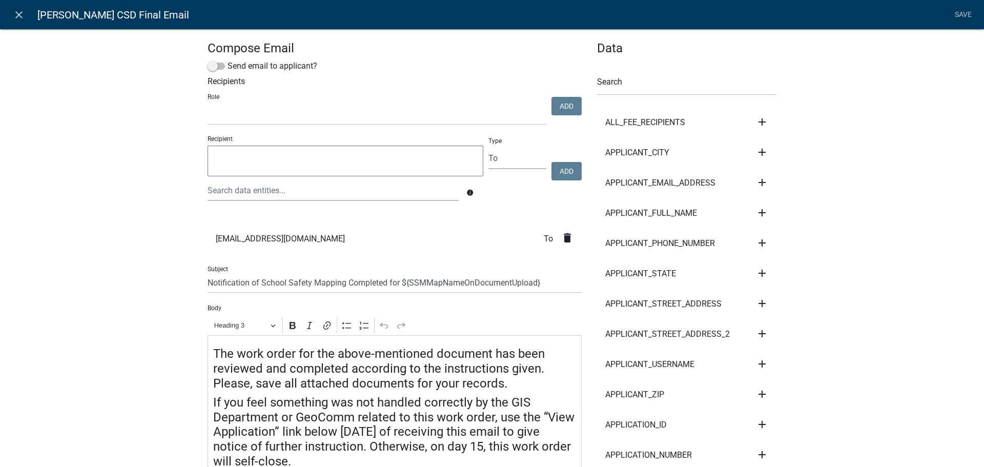
click at [563, 237] on icon "delete" at bounding box center [567, 238] width 12 height 12
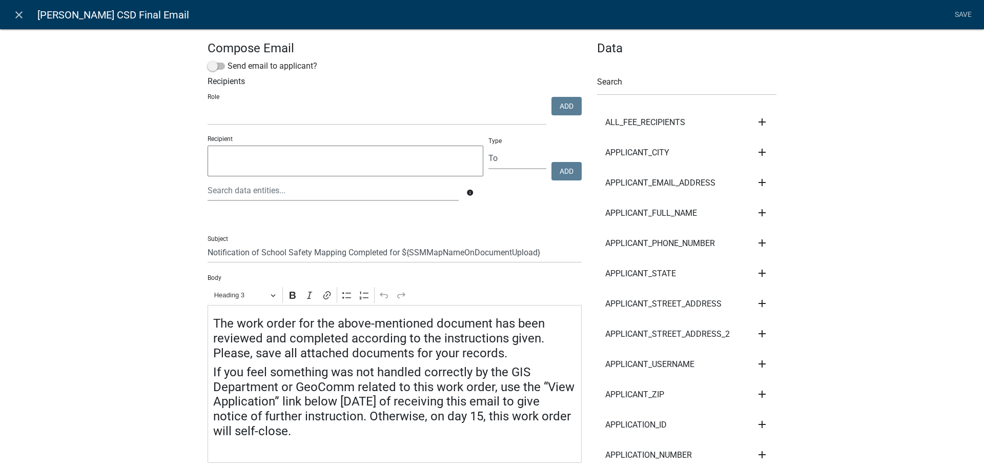
click at [224, 155] on textarea at bounding box center [346, 161] width 276 height 31
click at [215, 164] on textarea at bounding box center [346, 161] width 276 height 31
paste textarea "[EMAIL_ADDRESS][DOMAIN_NAME]"
type textarea "[EMAIL_ADDRESS][DOMAIN_NAME]"
click at [562, 172] on button "Add" at bounding box center [566, 171] width 30 height 18
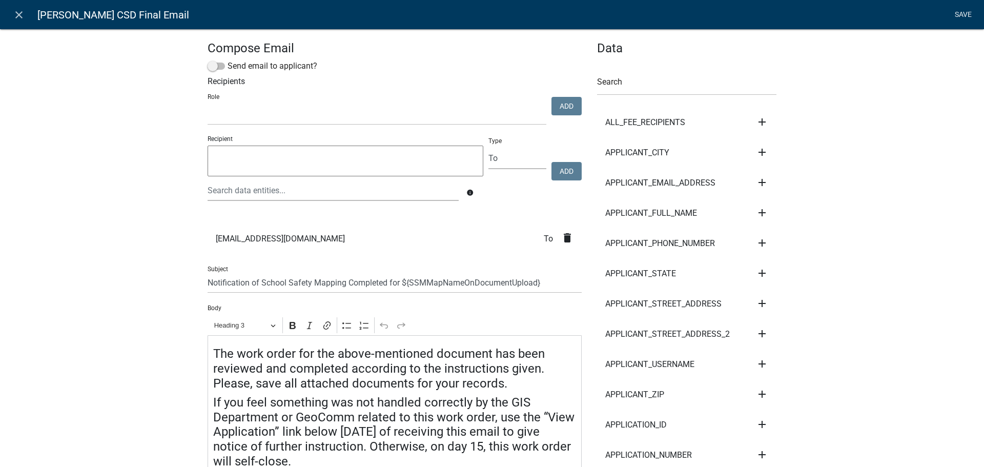
click at [959, 15] on link "Save" at bounding box center [963, 14] width 26 height 19
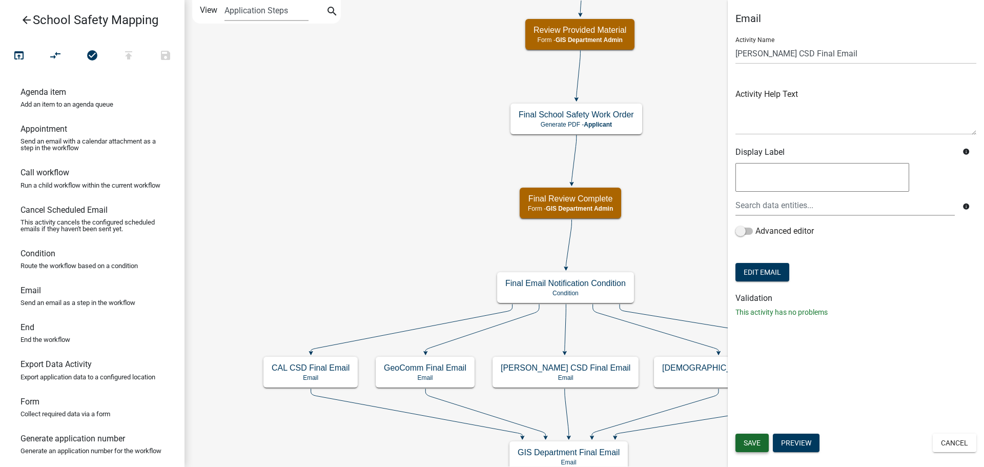
click at [757, 443] on span "Save" at bounding box center [751, 443] width 17 height 8
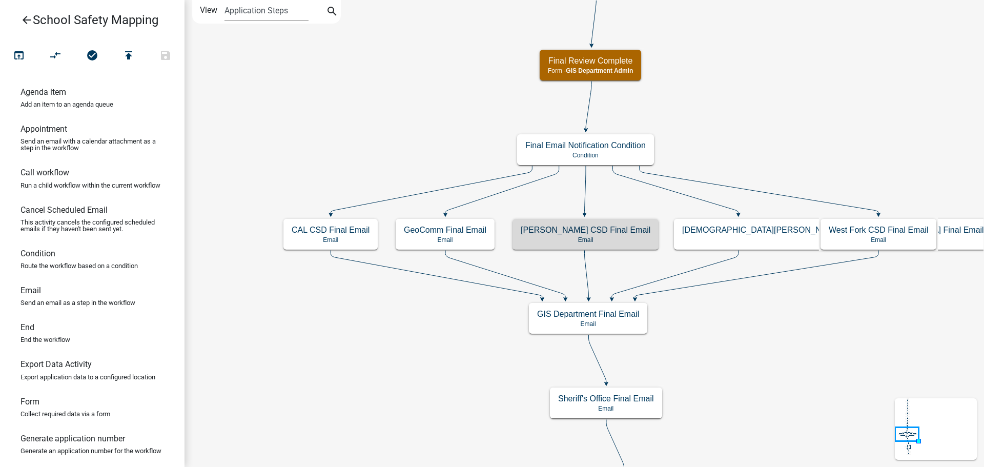
click at [26, 20] on icon "arrow_back" at bounding box center [26, 21] width 12 height 14
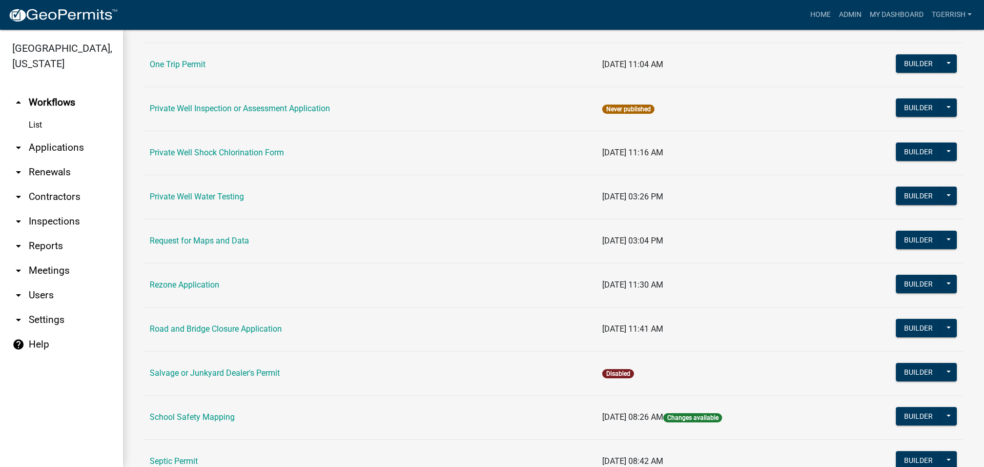
scroll to position [922, 0]
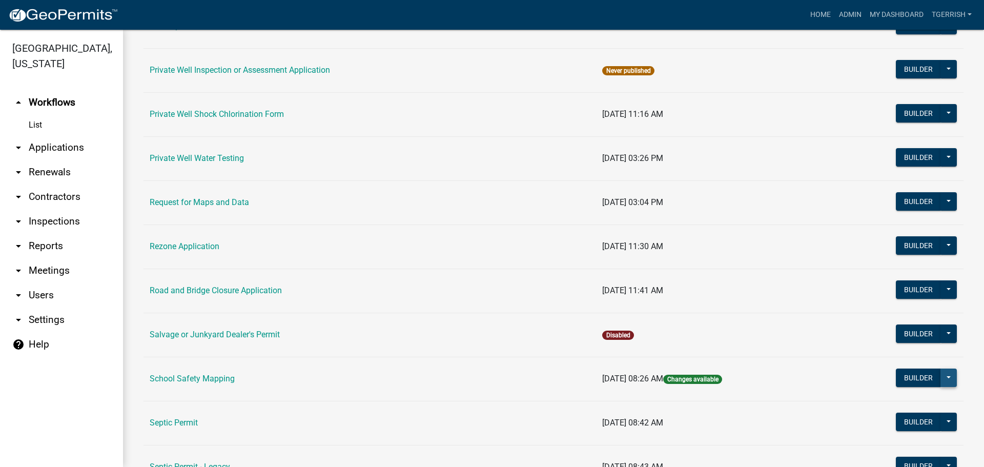
click at [940, 377] on button at bounding box center [948, 377] width 16 height 18
click at [899, 404] on button "Publish" at bounding box center [914, 404] width 85 height 25
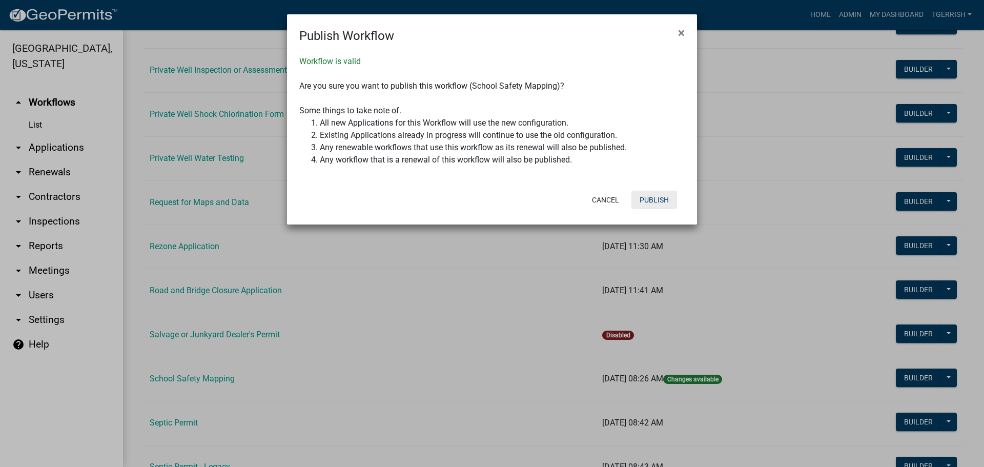
click at [650, 200] on button "Publish" at bounding box center [654, 200] width 46 height 18
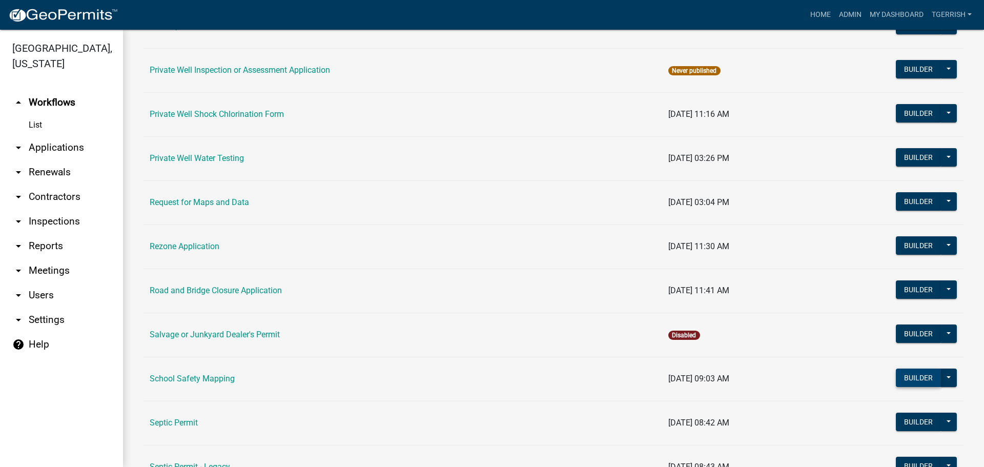
click at [900, 378] on button "Builder" at bounding box center [918, 377] width 45 height 18
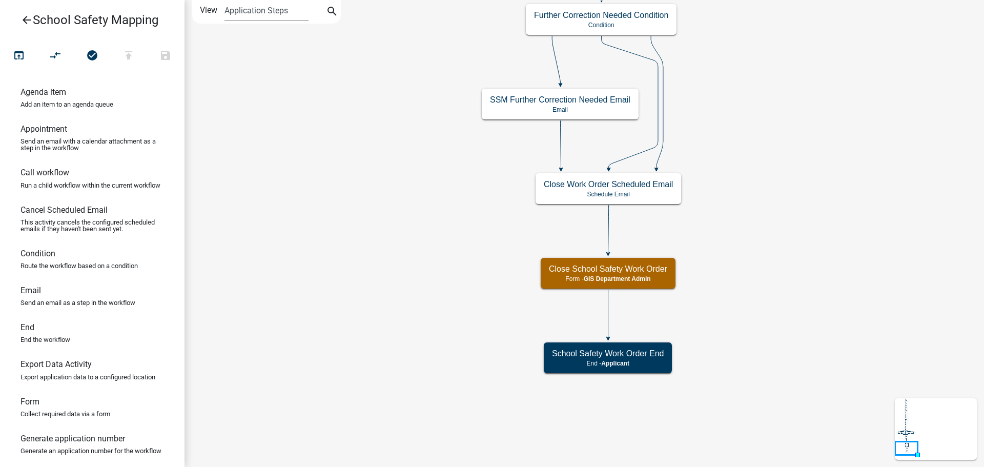
click at [26, 19] on icon "arrow_back" at bounding box center [26, 21] width 12 height 14
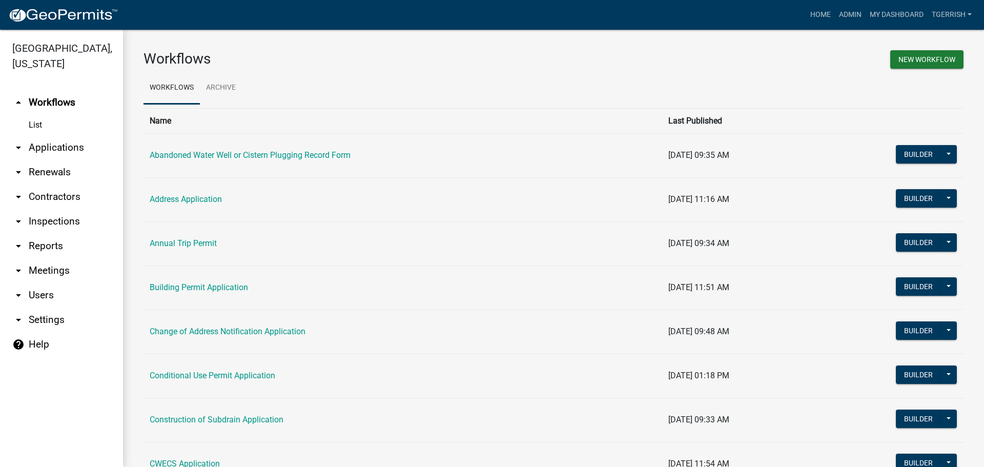
click at [34, 283] on link "arrow_drop_down Users" at bounding box center [61, 295] width 123 height 25
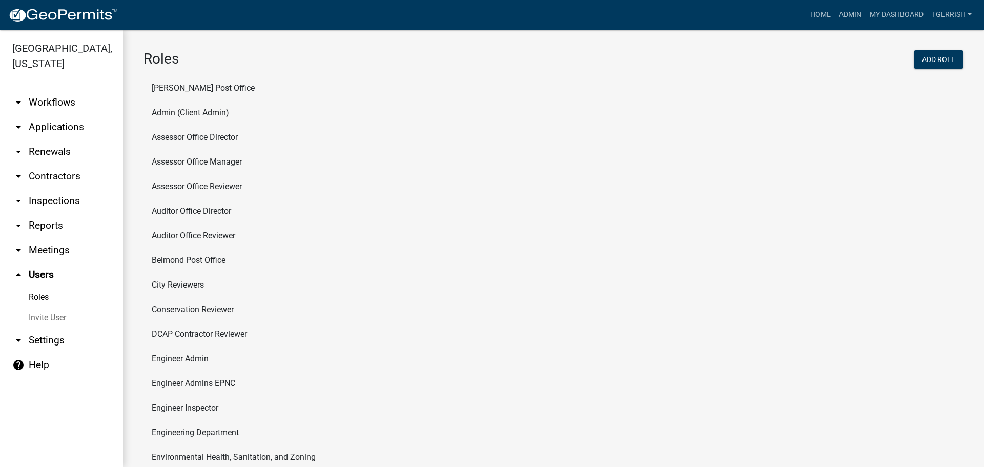
click at [45, 307] on link "Invite User" at bounding box center [61, 317] width 123 height 20
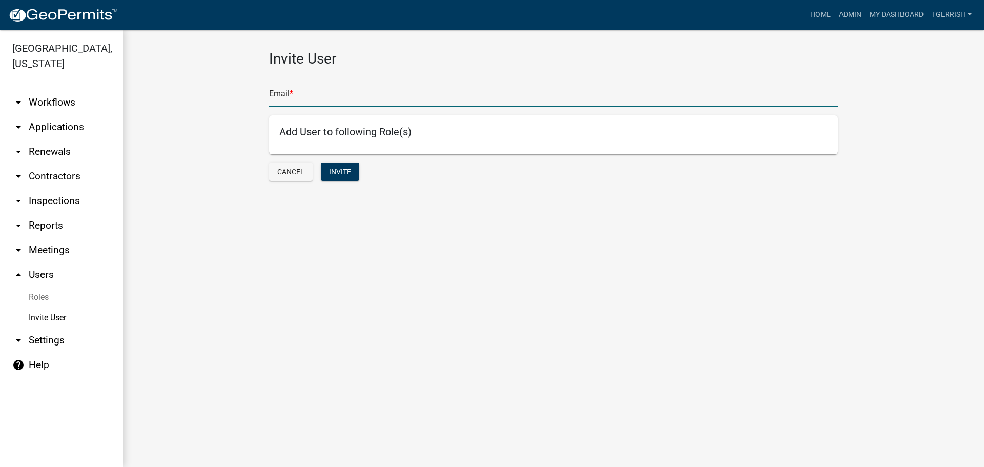
type input "TGERRISH"
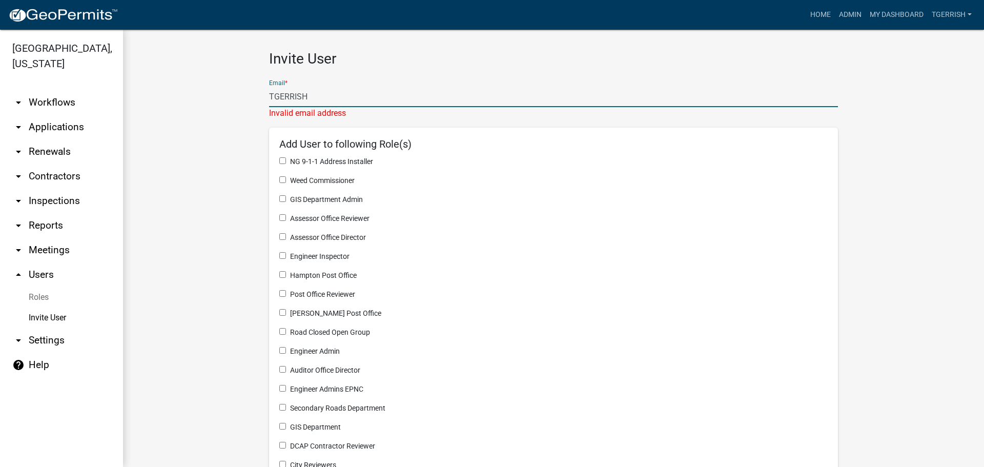
drag, startPoint x: 323, startPoint y: 100, endPoint x: 254, endPoint y: 98, distance: 69.7
click at [254, 98] on wm-invite-user "Invite User Email * TGERRISH Invalid email address Add User to following Role(s…" at bounding box center [553, 378] width 820 height 657
click at [222, 102] on wm-invite-user "Invite User Email * TGERRISH Invalid email address Add User to following Role(s…" at bounding box center [553, 378] width 820 height 657
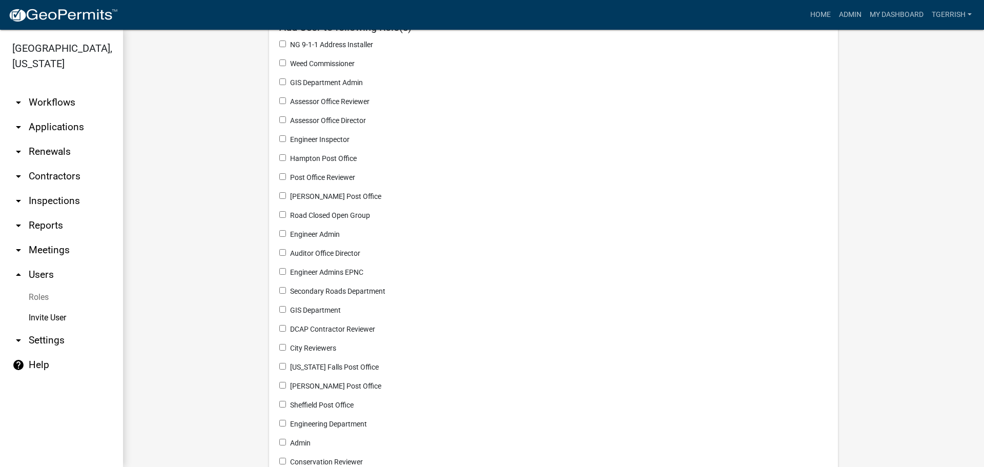
scroll to position [66, 0]
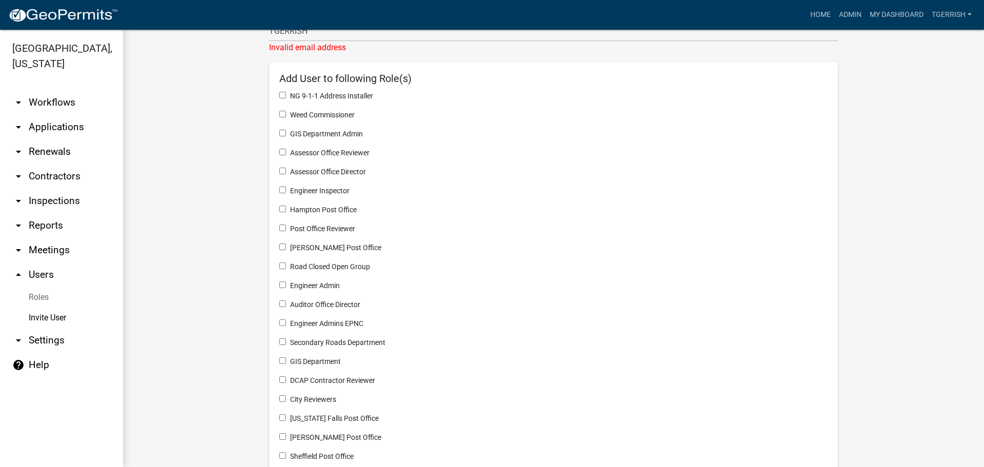
click at [168, 188] on wm-invite-user "Invite User Email * TGERRISH Invalid email address Add User to following Role(s…" at bounding box center [553, 313] width 820 height 657
click at [39, 90] on link "arrow_drop_down Workflows" at bounding box center [61, 102] width 123 height 25
